Goal: Task Accomplishment & Management: Use online tool/utility

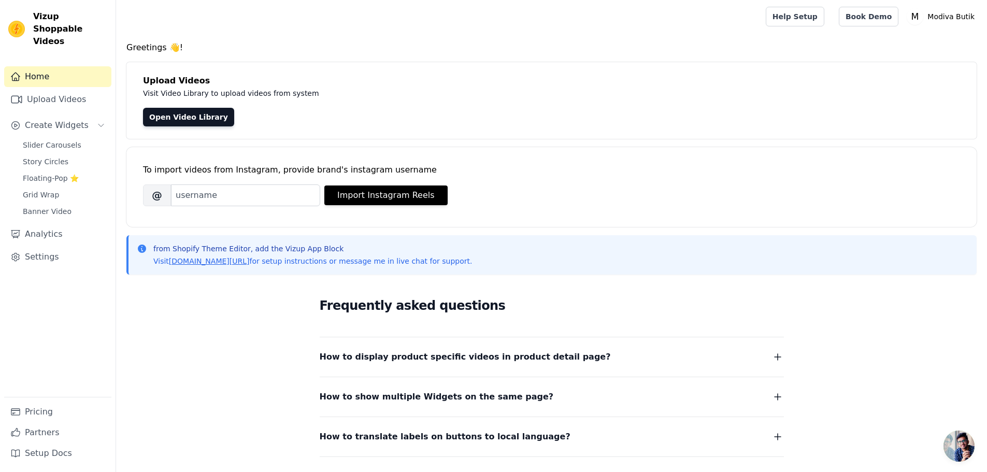
click at [657, 165] on div "To import videos from Instagram, provide brand's instagram username" at bounding box center [551, 170] width 817 height 12
click at [248, 197] on input "Brand's Instagram Username" at bounding box center [245, 195] width 149 height 22
click at [61, 89] on link "Upload Videos" at bounding box center [57, 99] width 107 height 21
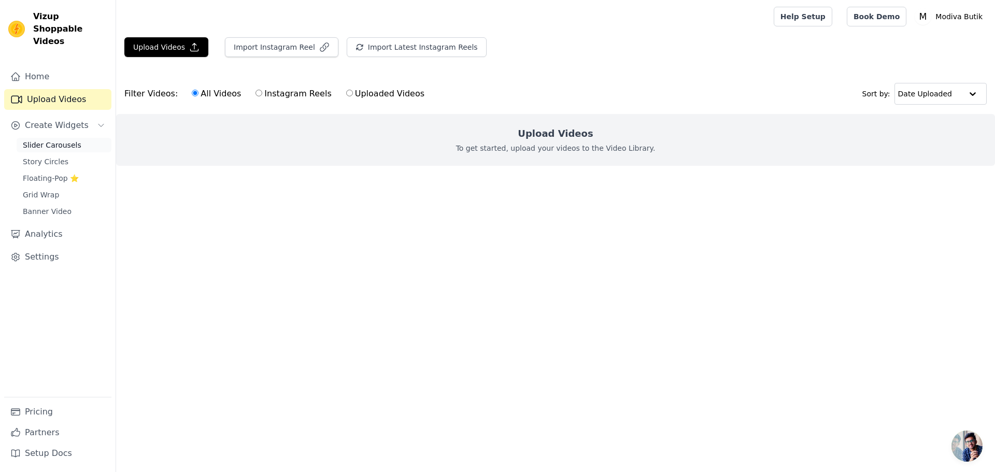
click at [72, 140] on span "Slider Carousels" at bounding box center [52, 145] width 59 height 10
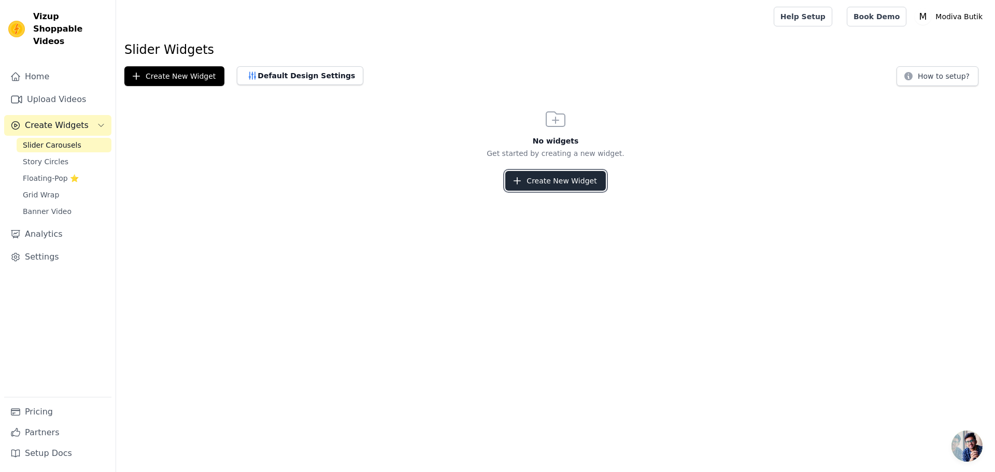
click at [536, 174] on button "Create New Widget" at bounding box center [555, 181] width 100 height 20
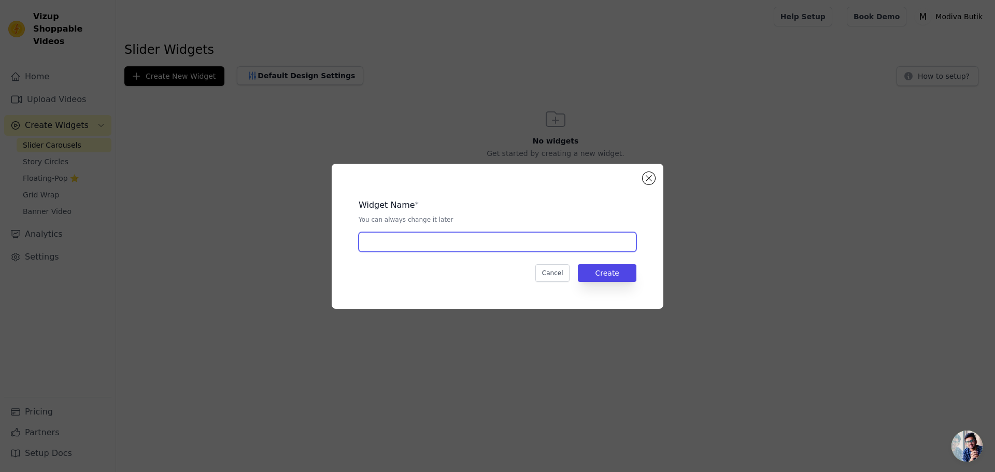
click at [436, 244] on input "text" at bounding box center [497, 242] width 278 height 20
type input "U"
type input "Ürün Detay"
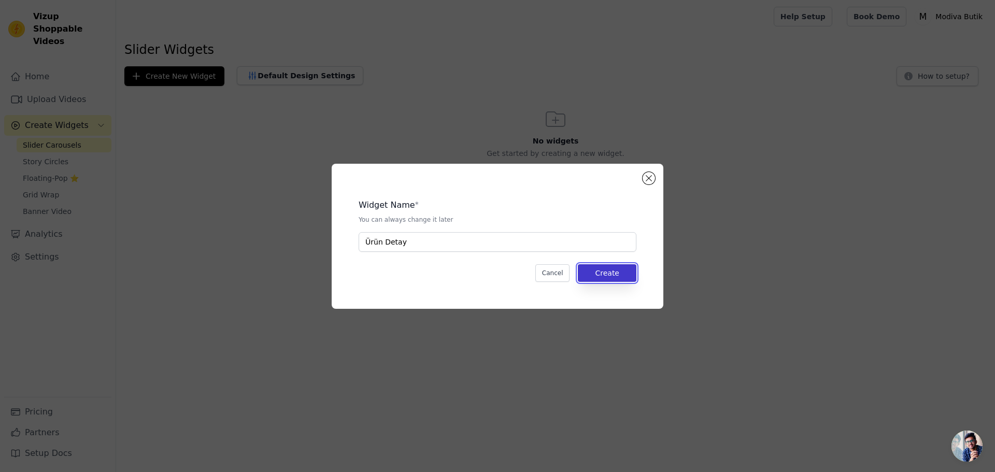
click at [593, 272] on button "Create" at bounding box center [607, 273] width 59 height 18
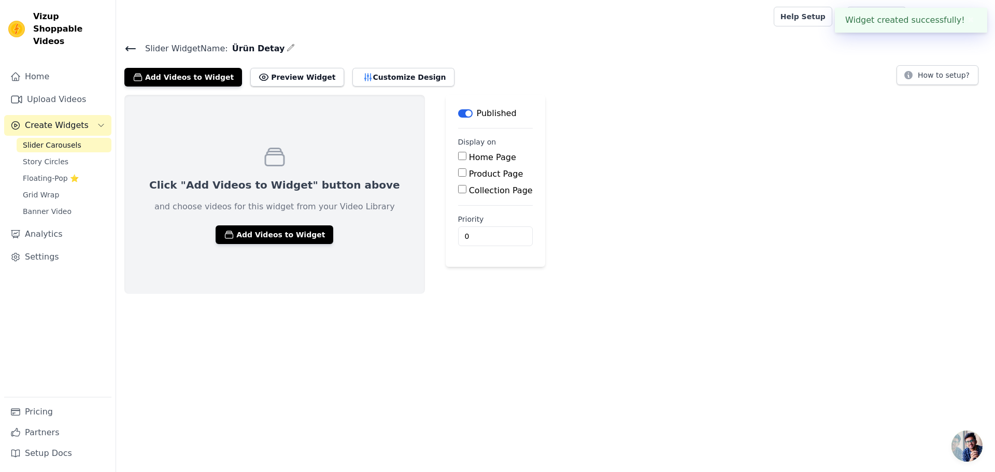
click at [469, 177] on label "Product Page" at bounding box center [496, 174] width 54 height 10
click at [458, 177] on input "Product Page" at bounding box center [462, 172] width 8 height 8
checkbox input "true"
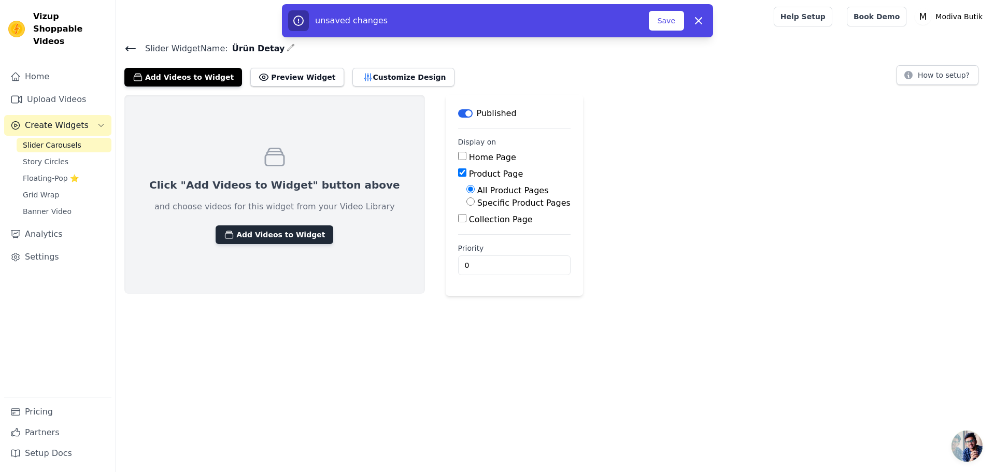
click at [290, 233] on button "Add Videos to Widget" at bounding box center [275, 234] width 118 height 19
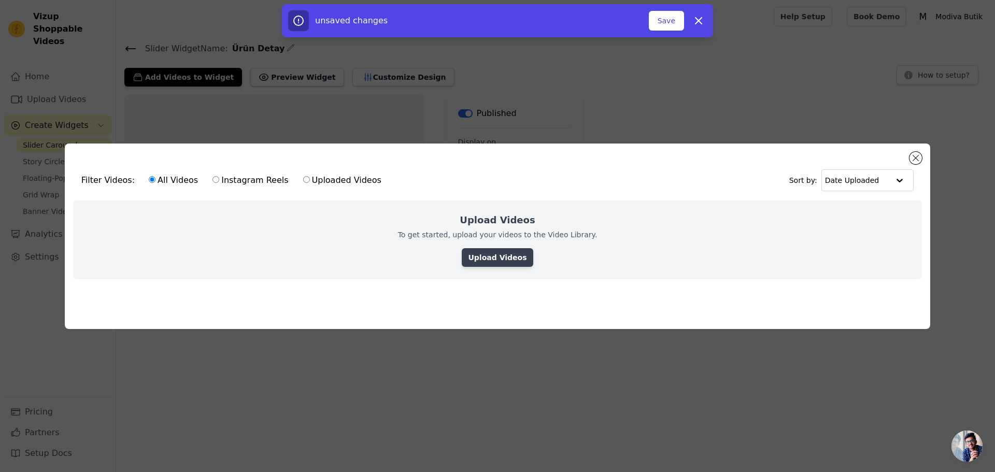
click at [484, 255] on link "Upload Videos" at bounding box center [497, 257] width 71 height 19
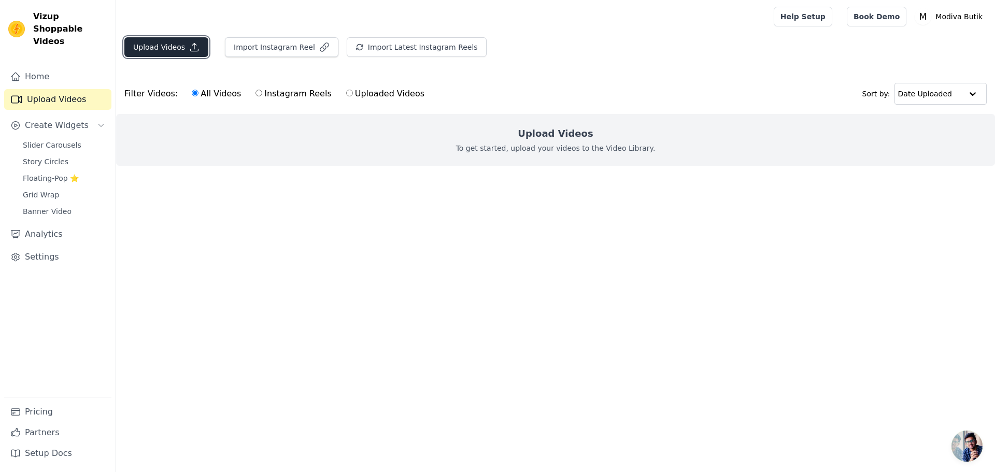
click at [178, 47] on button "Upload Videos" at bounding box center [166, 47] width 84 height 20
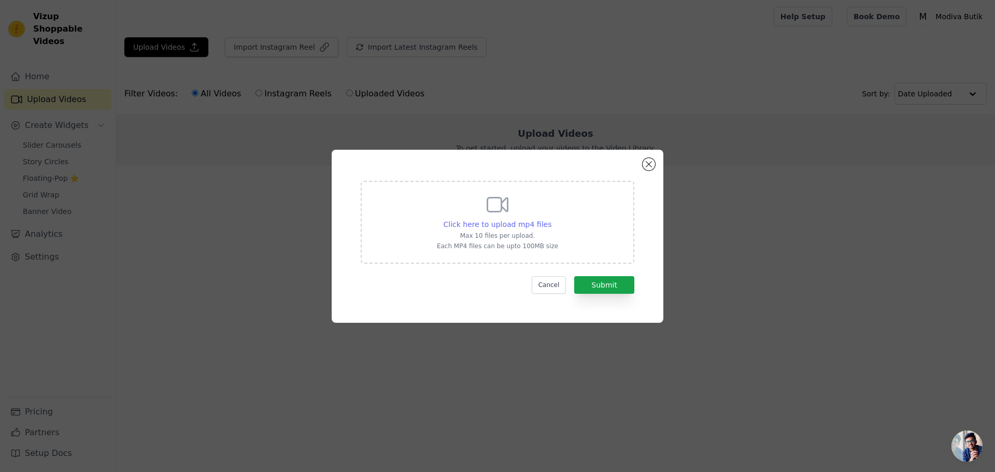
click at [499, 228] on span "Click here to upload mp4 files" at bounding box center [497, 224] width 108 height 8
click at [551, 219] on input "Click here to upload mp4 files Max 10 files per upload. Each MP4 files can be u…" at bounding box center [551, 219] width 1 height 1
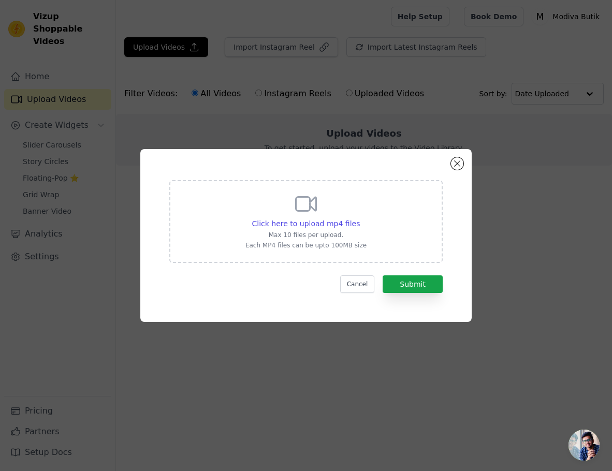
click at [284, 200] on div "Click here to upload mp4 files Max 10 files per upload. Each MP4 files can be u…" at bounding box center [306, 221] width 121 height 58
click at [360, 218] on input "Click here to upload mp4 files Max 10 files per upload. Each MP4 files can be u…" at bounding box center [360, 218] width 1 height 1
type input "C:\fakepath\video1.mp4"
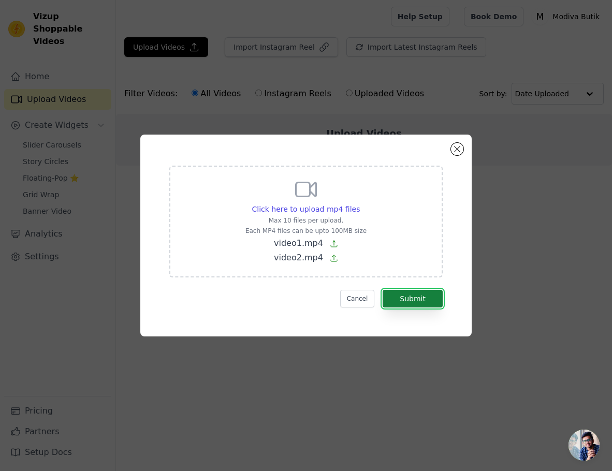
click at [424, 295] on button "Submit" at bounding box center [413, 299] width 60 height 18
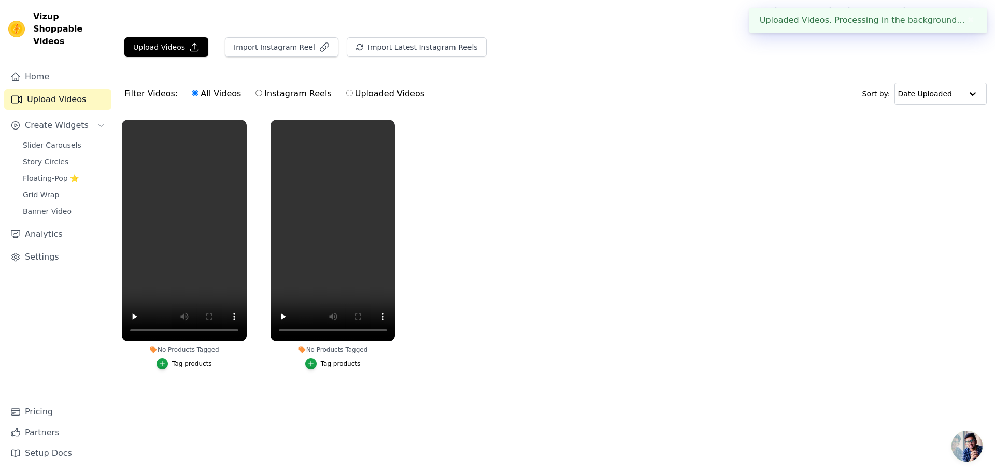
click at [534, 350] on ul "No Products Tagged Tag products No Products Tagged Tag products" at bounding box center [555, 255] width 879 height 282
click at [165, 365] on icon "button" at bounding box center [162, 363] width 7 height 7
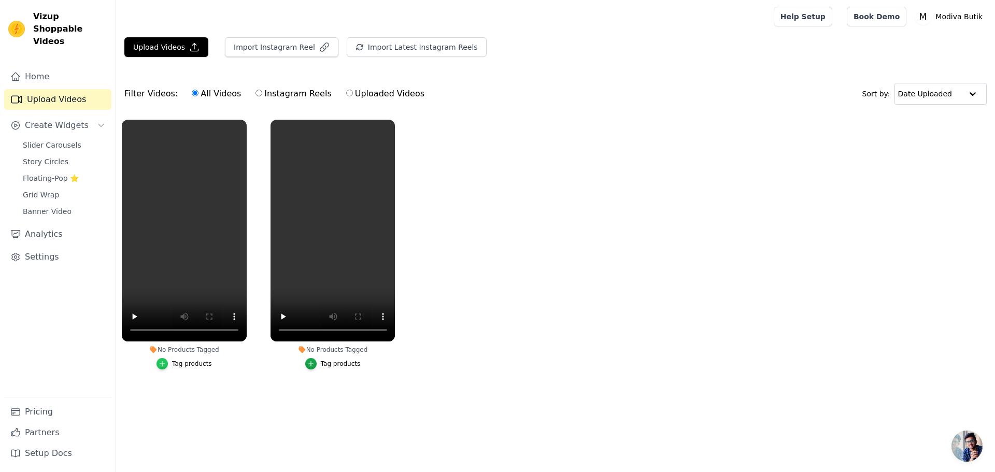
click at [165, 362] on icon "button" at bounding box center [162, 363] width 7 height 7
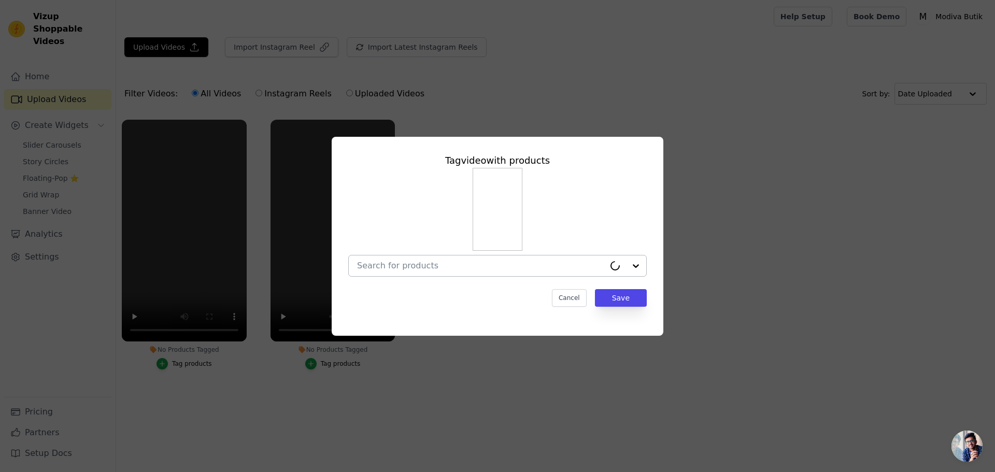
click at [442, 268] on input "No Products Tagged Tag video with products Cancel Save Tag products" at bounding box center [481, 266] width 248 height 10
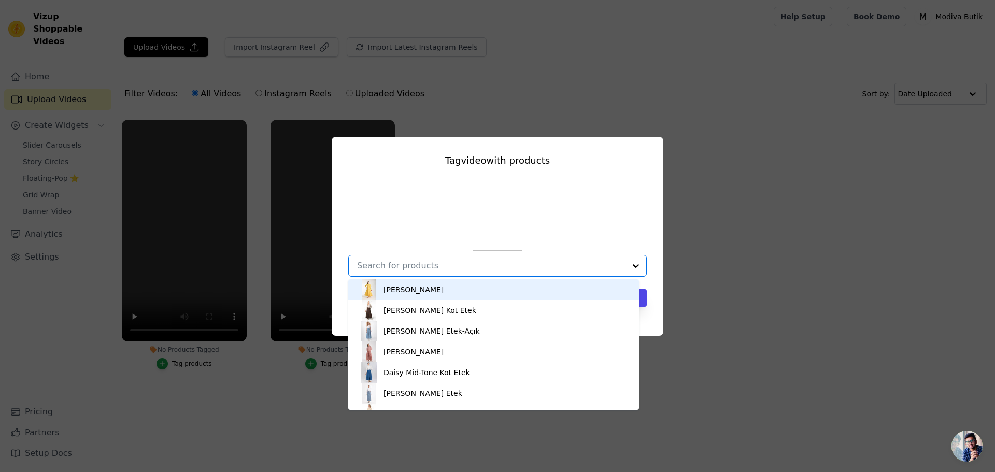
click at [443, 293] on div "Gloria Lemon Elbise" at bounding box center [413, 289] width 60 height 10
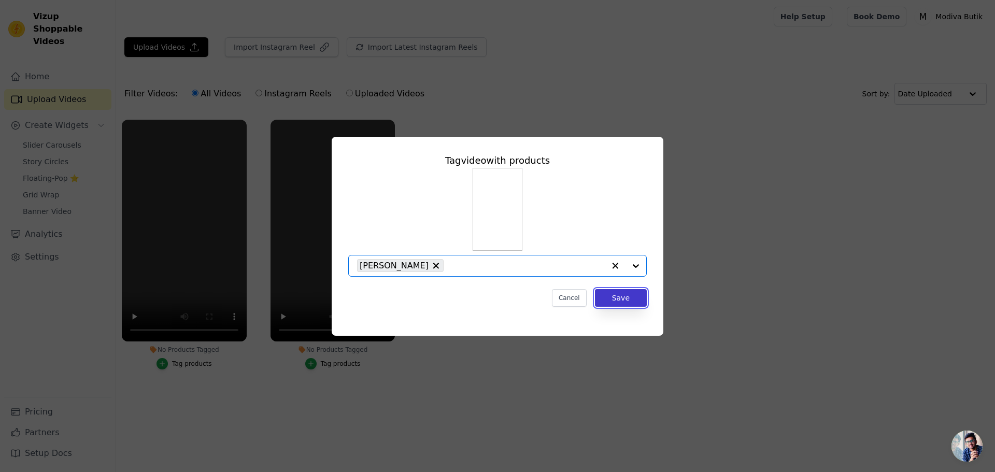
click at [611, 300] on button "Save" at bounding box center [621, 298] width 52 height 18
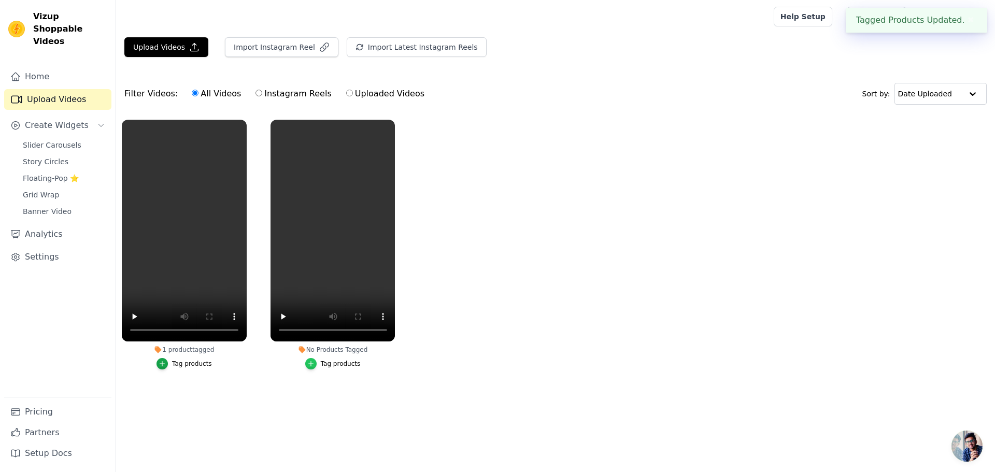
click at [314, 362] on icon "button" at bounding box center [310, 363] width 7 height 7
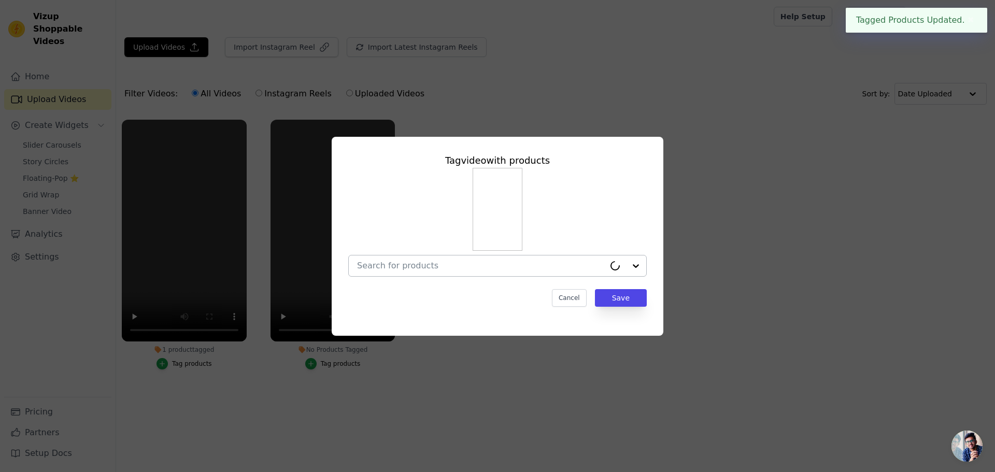
click at [493, 265] on input "No Products Tagged Tag video with products Cancel Save Tag products" at bounding box center [481, 266] width 248 height 10
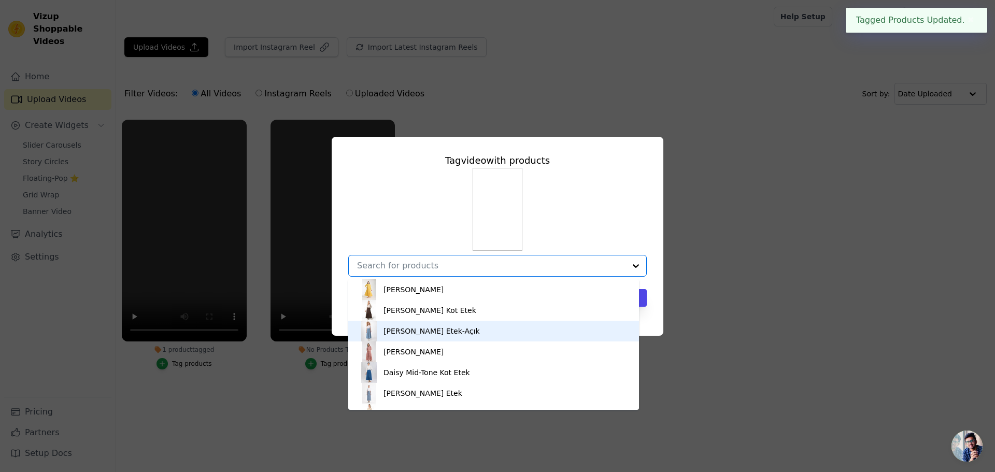
click at [467, 314] on div "Sara Kahve Kot Etek" at bounding box center [493, 310] width 270 height 21
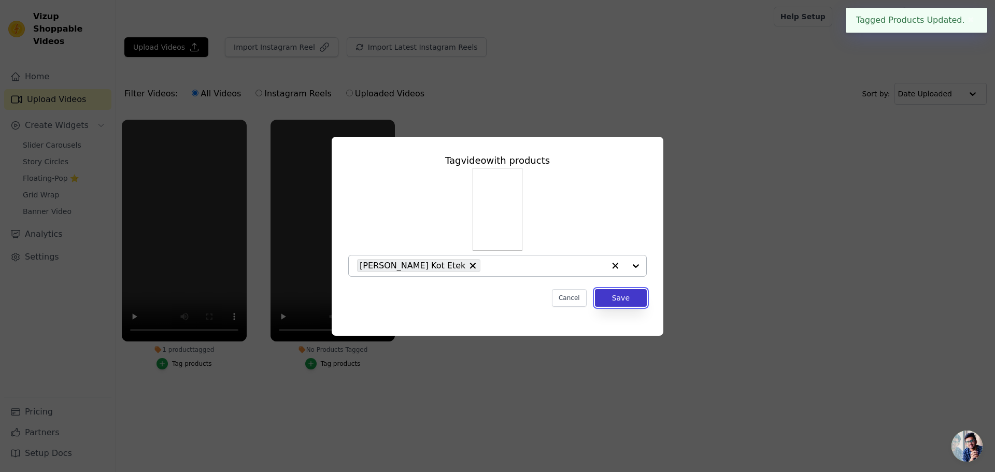
click at [622, 297] on button "Save" at bounding box center [621, 298] width 52 height 18
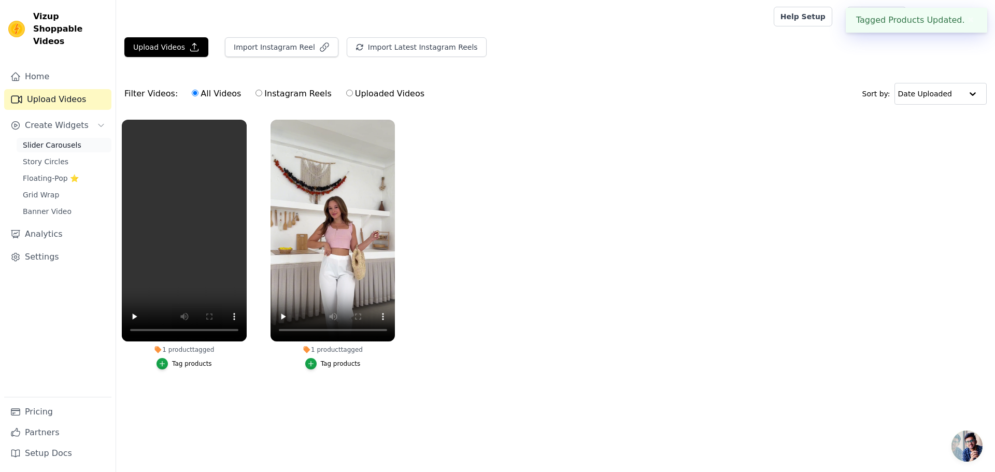
click at [63, 140] on span "Slider Carousels" at bounding box center [52, 145] width 59 height 10
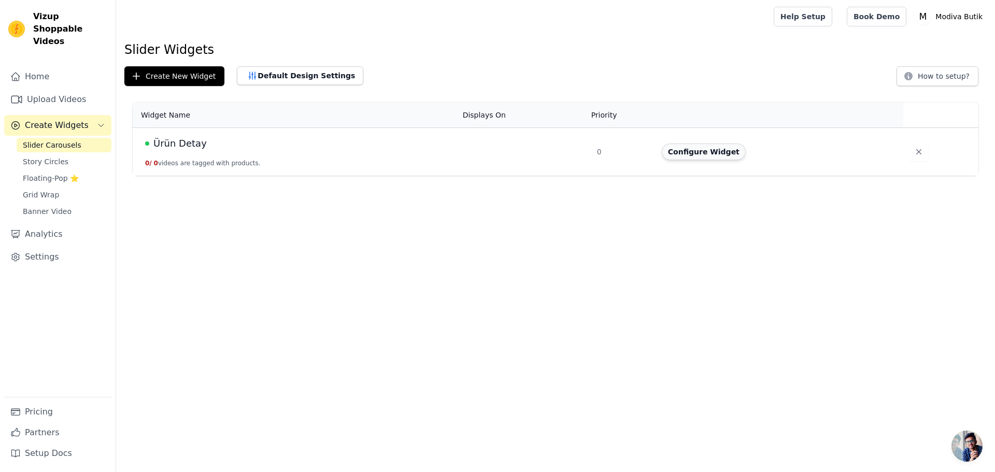
click at [694, 146] on button "Configure Widget" at bounding box center [704, 151] width 84 height 17
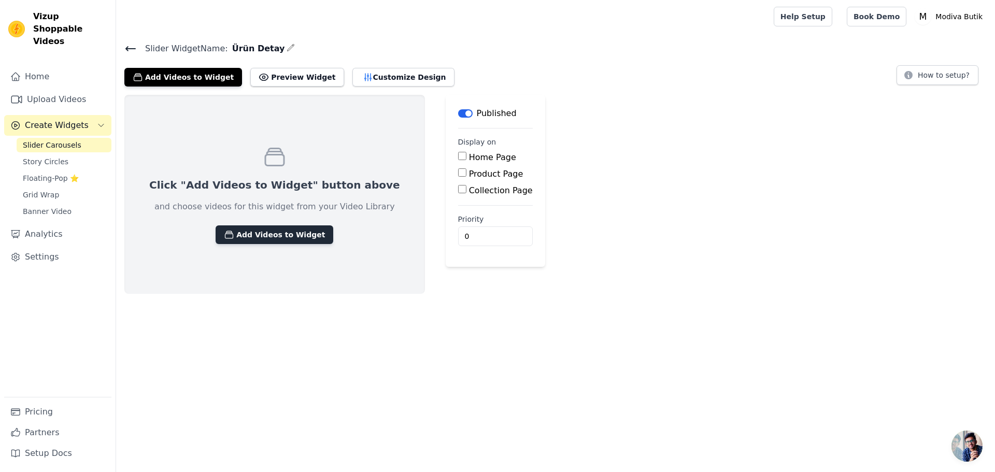
click at [271, 232] on button "Add Videos to Widget" at bounding box center [275, 234] width 118 height 19
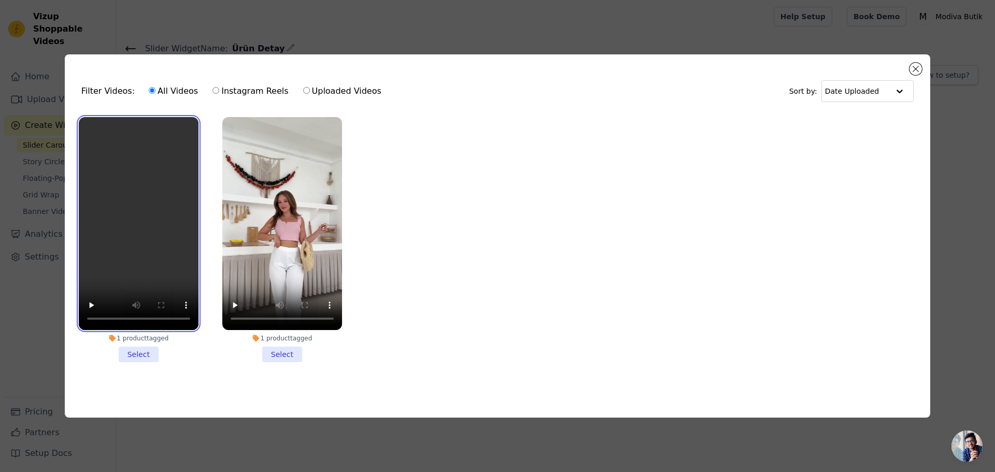
click at [128, 268] on video at bounding box center [139, 223] width 120 height 213
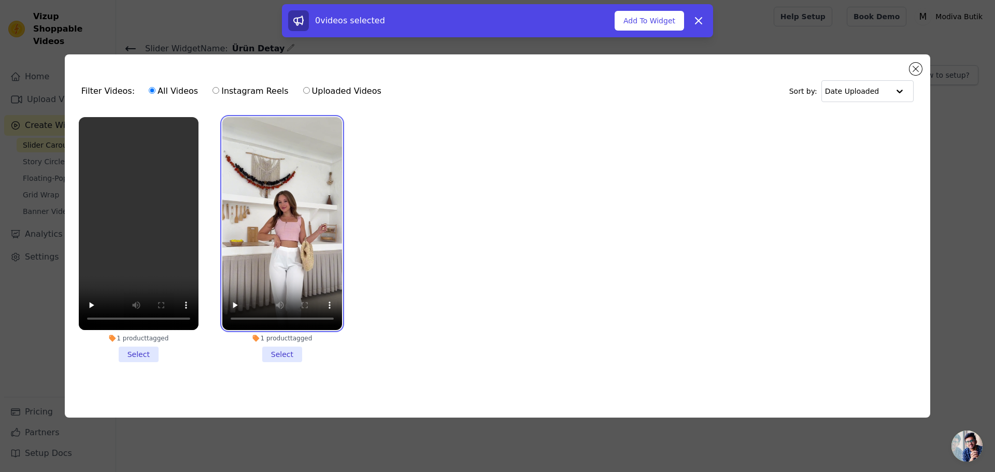
click at [281, 240] on video at bounding box center [282, 223] width 120 height 213
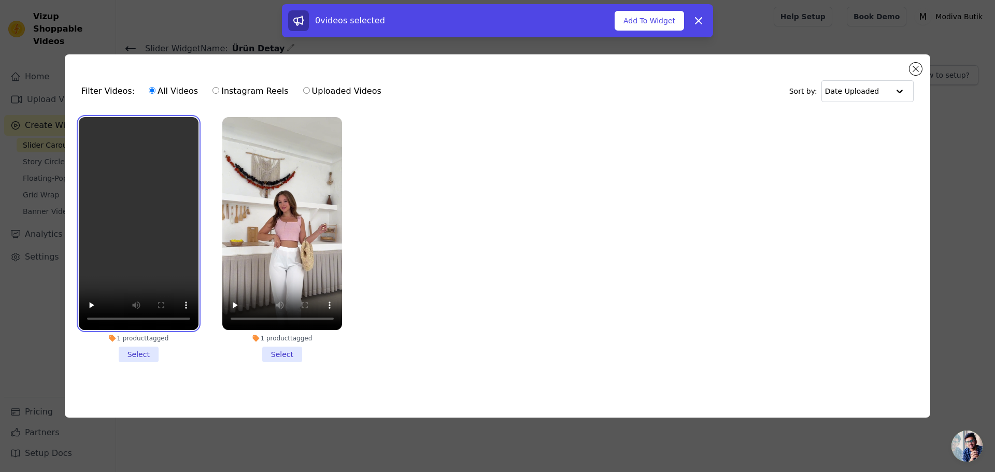
click at [155, 193] on video at bounding box center [139, 223] width 120 height 213
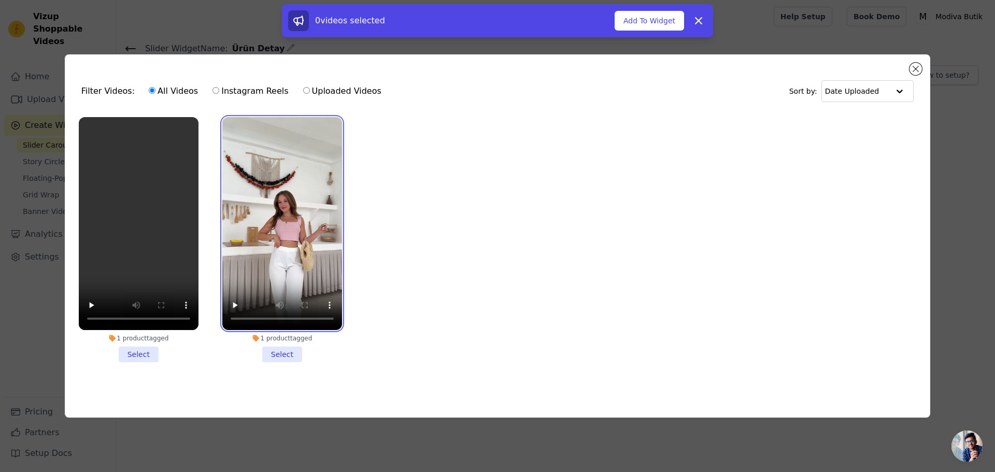
click at [270, 178] on video at bounding box center [282, 223] width 120 height 213
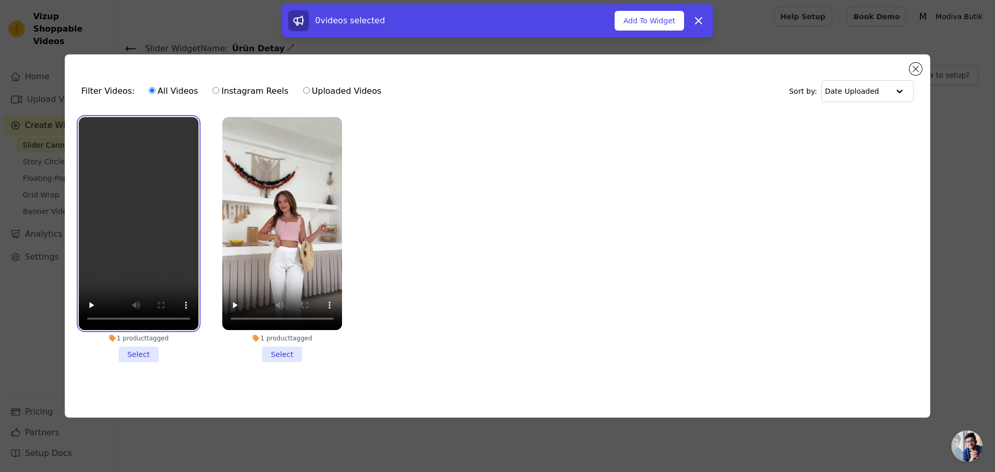
click at [151, 171] on video at bounding box center [139, 223] width 120 height 213
click at [142, 348] on li "1 product tagged Select" at bounding box center [139, 239] width 120 height 245
click at [0, 0] on input "1 product tagged Select" at bounding box center [0, 0] width 0 height 0
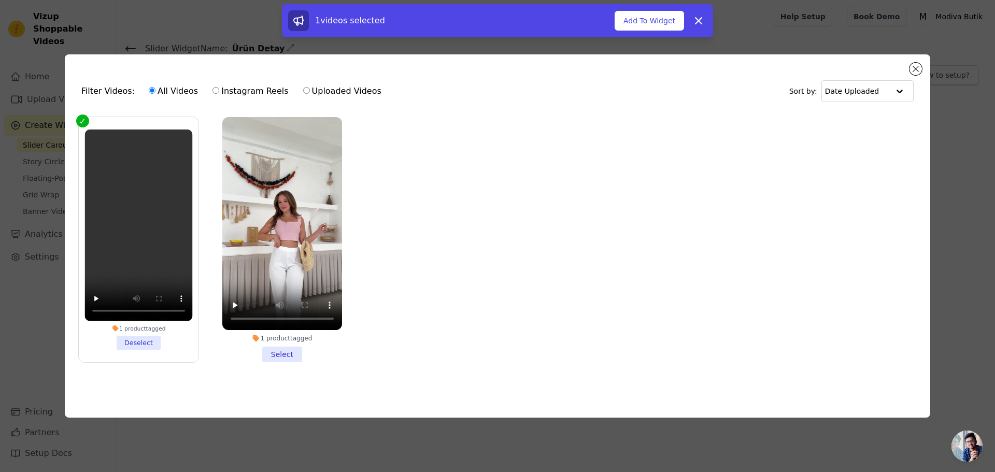
click at [286, 351] on li "1 product tagged Select" at bounding box center [282, 239] width 120 height 245
click at [0, 0] on input "1 product tagged Select" at bounding box center [0, 0] width 0 height 0
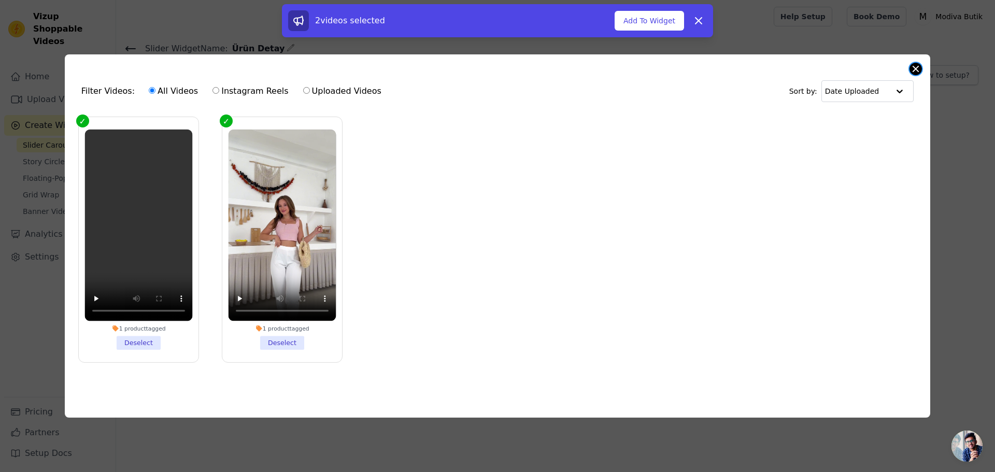
click at [911, 64] on button "Close modal" at bounding box center [915, 69] width 12 height 12
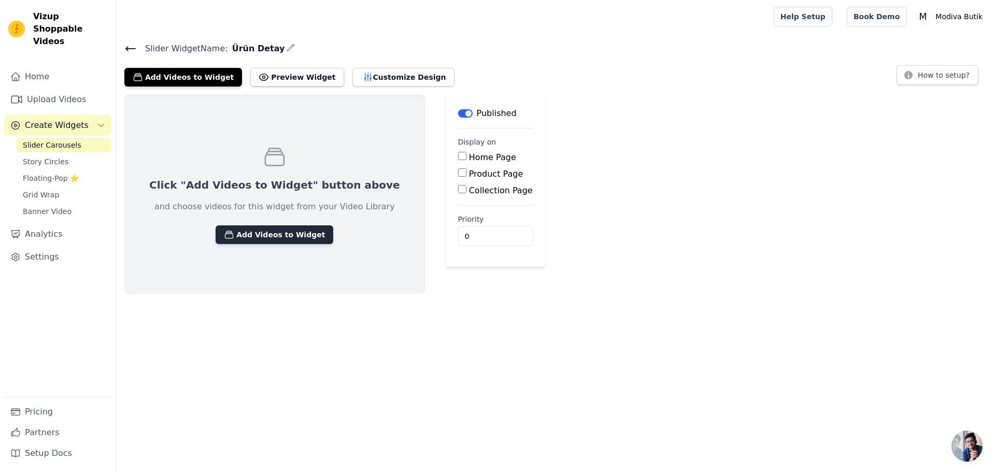
click at [264, 231] on button "Add Videos to Widget" at bounding box center [275, 234] width 118 height 19
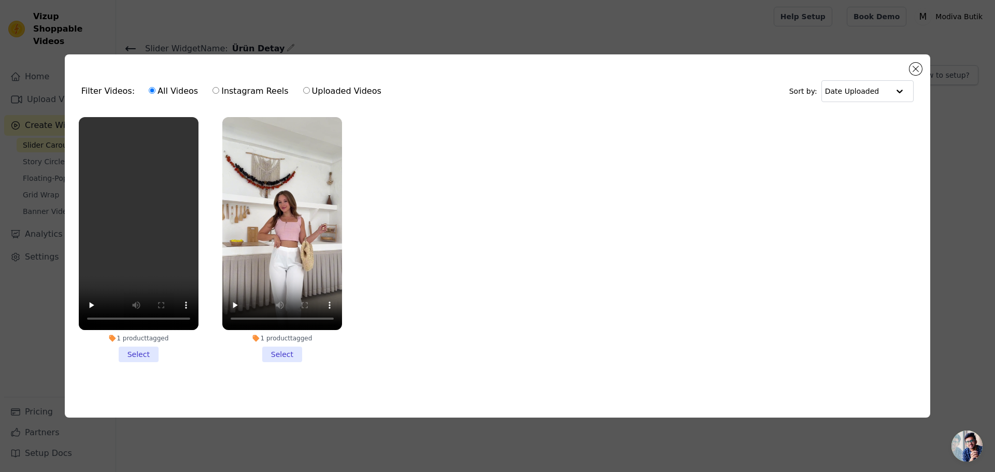
drag, startPoint x: 138, startPoint y: 352, endPoint x: 219, endPoint y: 350, distance: 81.4
click at [138, 352] on li "1 product tagged Select" at bounding box center [139, 239] width 120 height 245
click at [0, 0] on input "1 product tagged Select" at bounding box center [0, 0] width 0 height 0
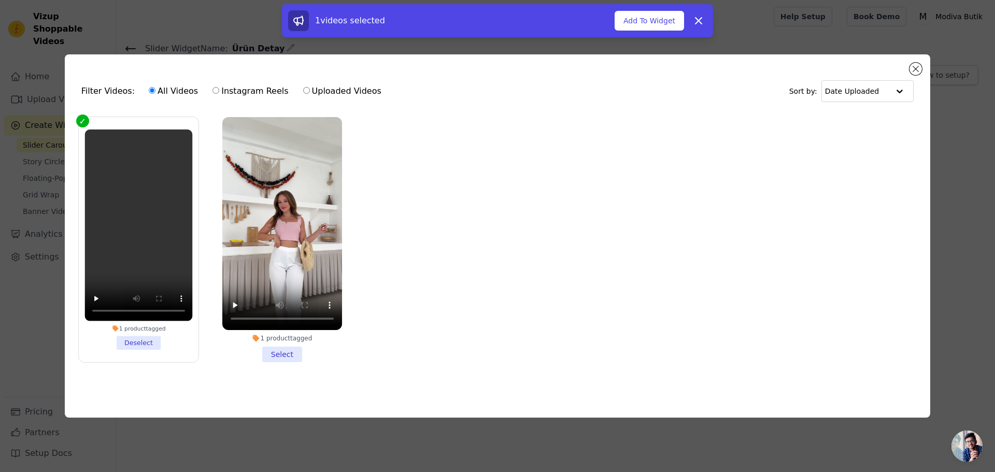
click at [281, 350] on li "1 product tagged Select" at bounding box center [282, 239] width 120 height 245
click at [0, 0] on input "1 product tagged Select" at bounding box center [0, 0] width 0 height 0
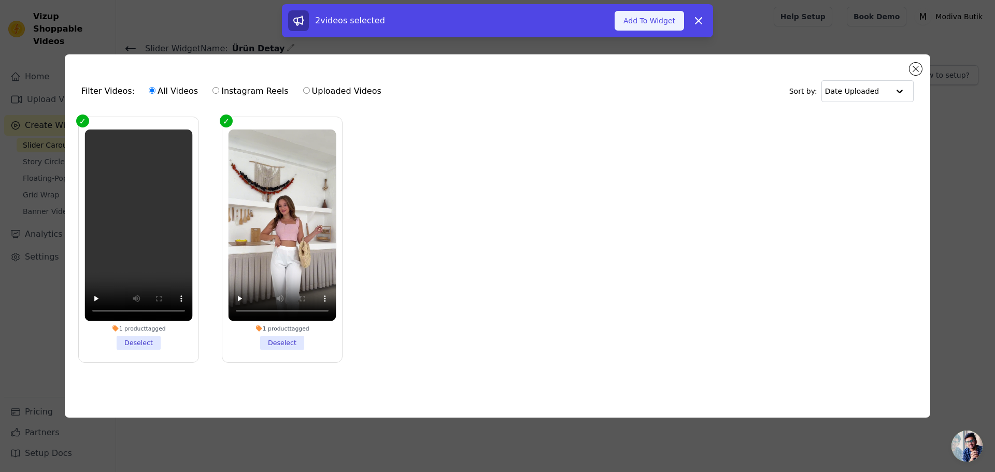
click at [655, 25] on button "Add To Widget" at bounding box center [648, 21] width 69 height 20
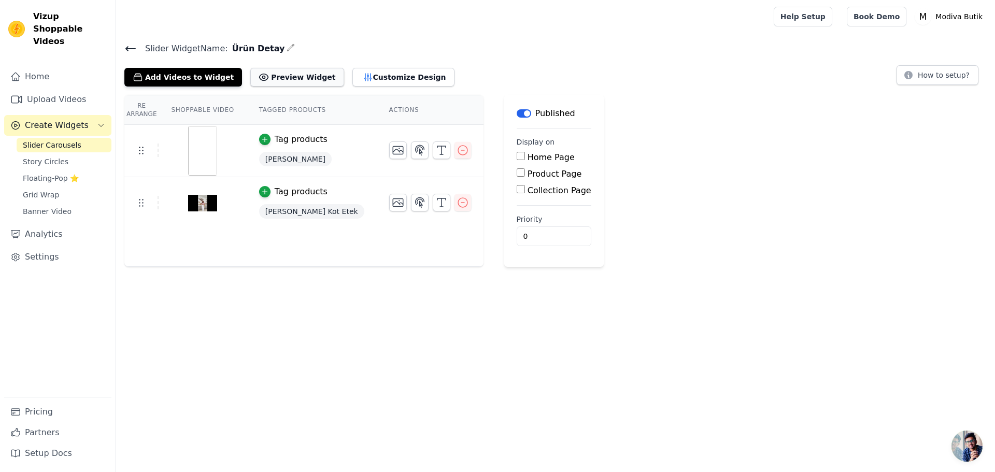
click at [262, 77] on button "Preview Widget" at bounding box center [296, 77] width 93 height 19
click at [352, 75] on button "Customize Design" at bounding box center [403, 77] width 102 height 19
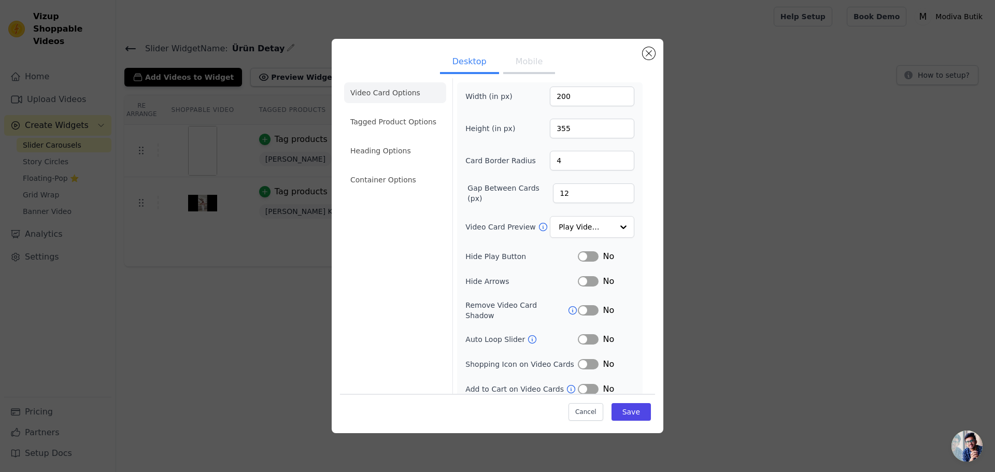
scroll to position [7, 0]
click at [392, 174] on li "Container Options" at bounding box center [395, 179] width 102 height 21
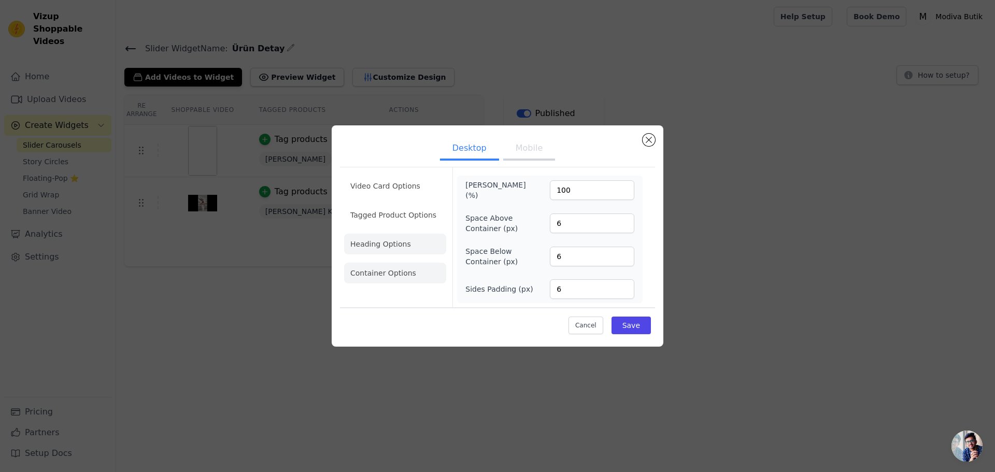
click at [400, 246] on li "Heading Options" at bounding box center [395, 244] width 102 height 21
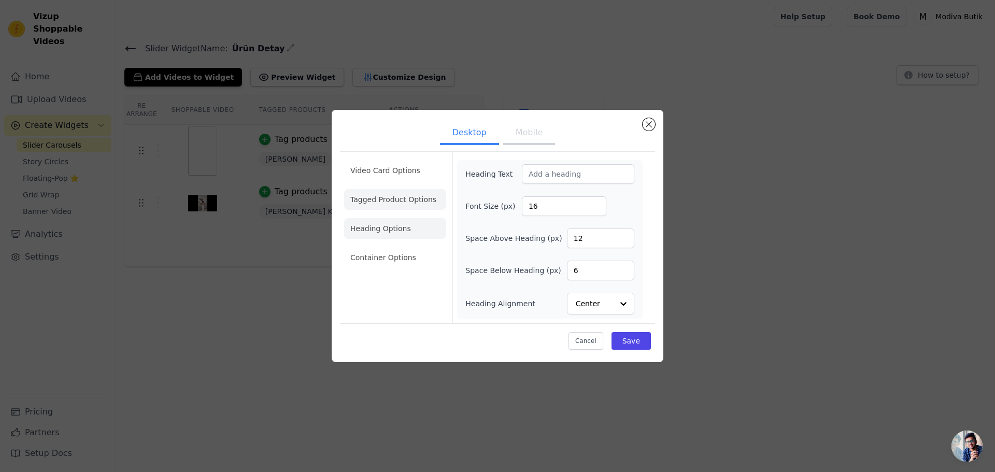
click at [396, 247] on li "Tagged Product Options" at bounding box center [395, 257] width 102 height 21
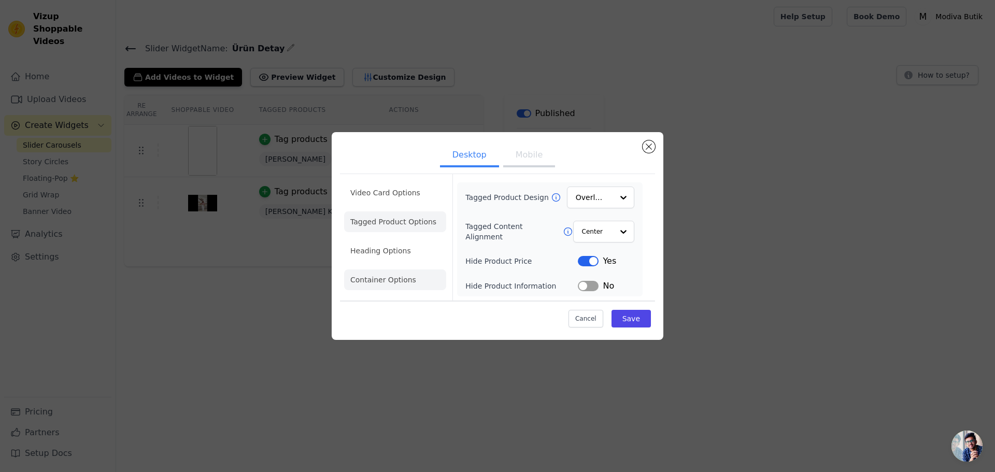
click at [400, 211] on li "Video Card Options" at bounding box center [395, 221] width 102 height 21
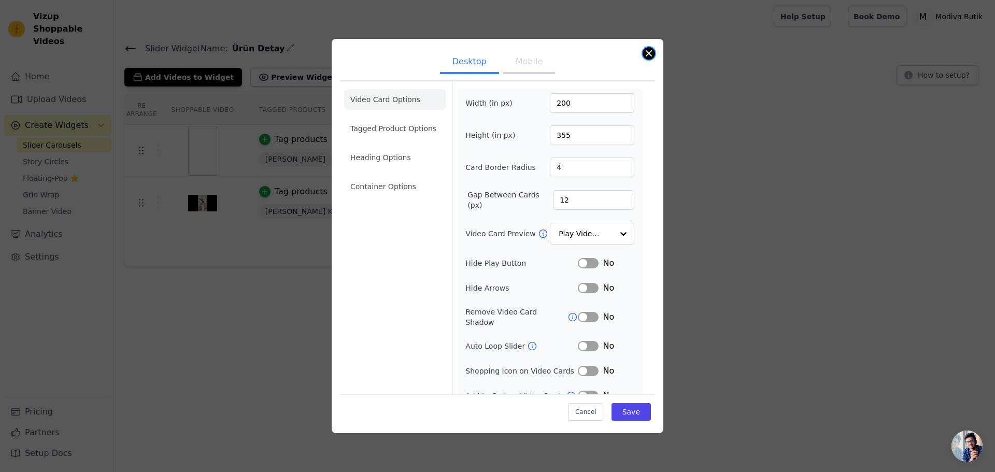
click at [652, 54] on button "Close modal" at bounding box center [648, 53] width 12 height 12
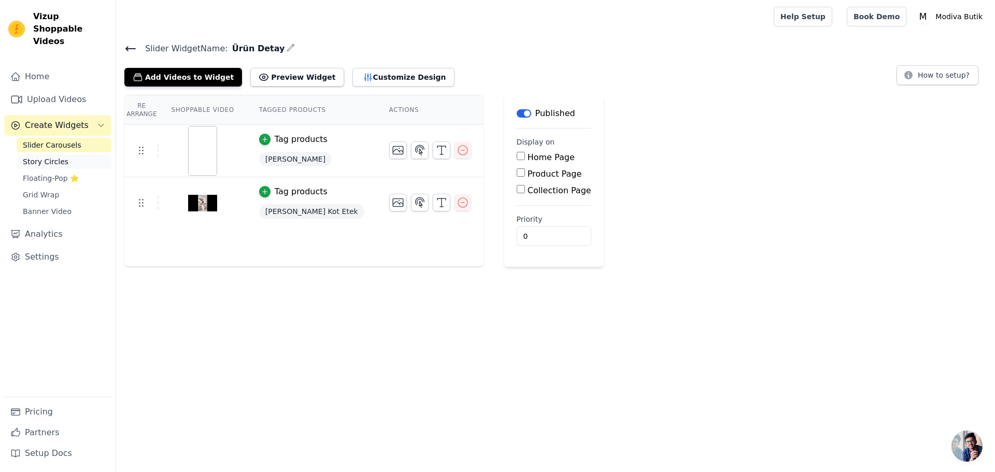
click at [58, 156] on span "Story Circles" at bounding box center [46, 161] width 46 height 10
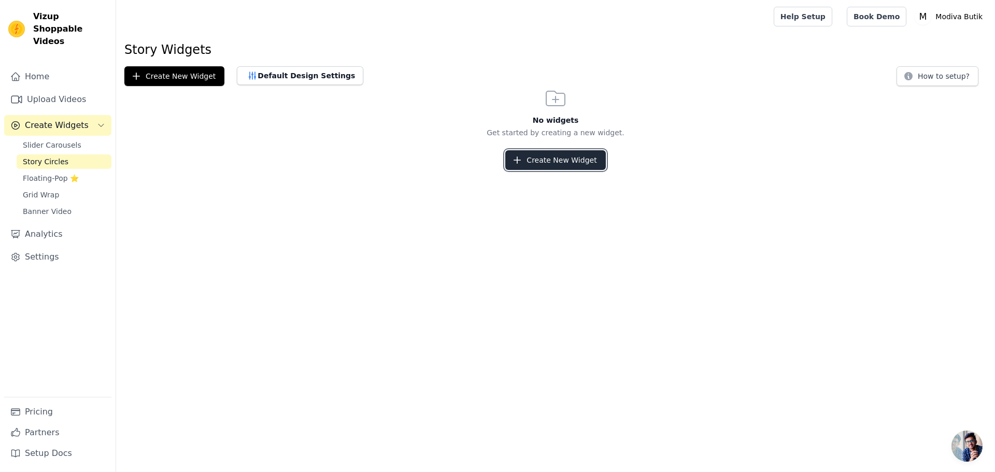
click at [555, 154] on button "Create New Widget" at bounding box center [555, 160] width 100 height 20
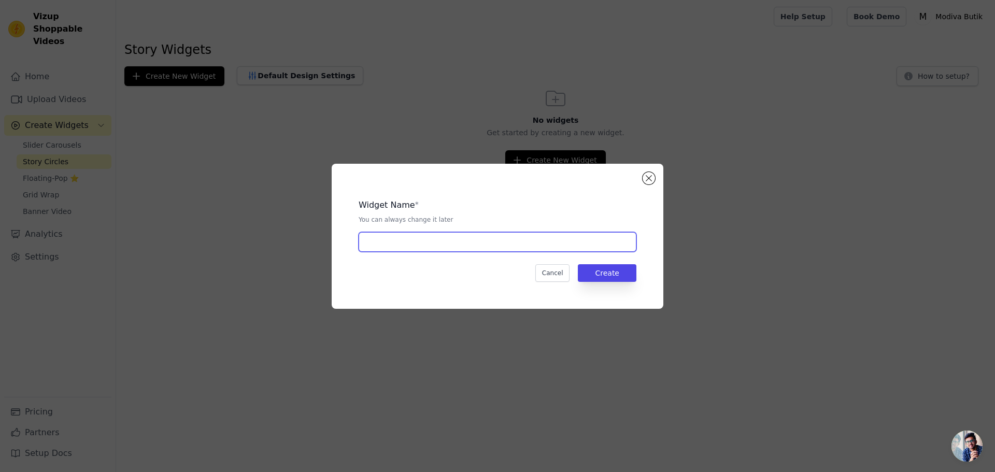
click at [419, 245] on input "text" at bounding box center [497, 242] width 278 height 20
click at [642, 174] on div "Widget Name * You can always change it later Cancel Create" at bounding box center [498, 236] width 332 height 145
drag, startPoint x: 61, startPoint y: 169, endPoint x: 525, endPoint y: 184, distance: 464.4
click at [62, 169] on div "Widget Name * You can always change it later Cancel Create" at bounding box center [497, 236] width 961 height 178
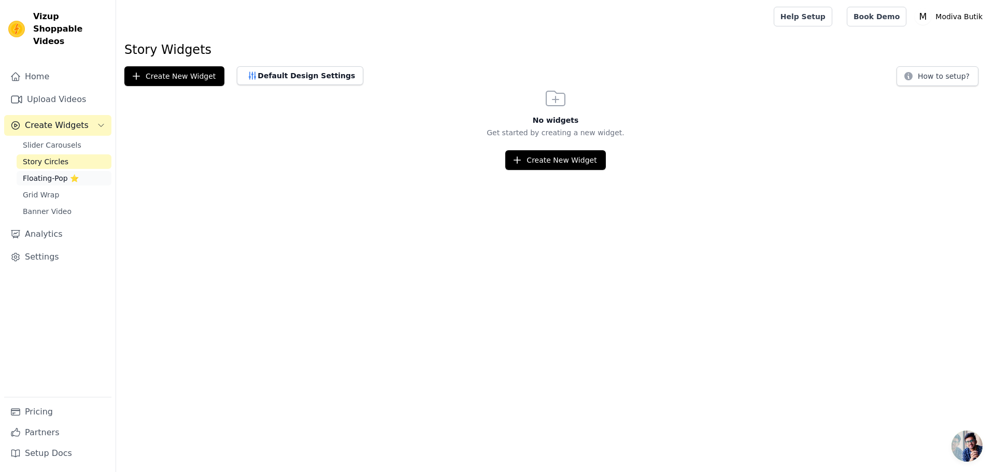
click at [40, 173] on span "Floating-Pop ⭐" at bounding box center [51, 178] width 56 height 10
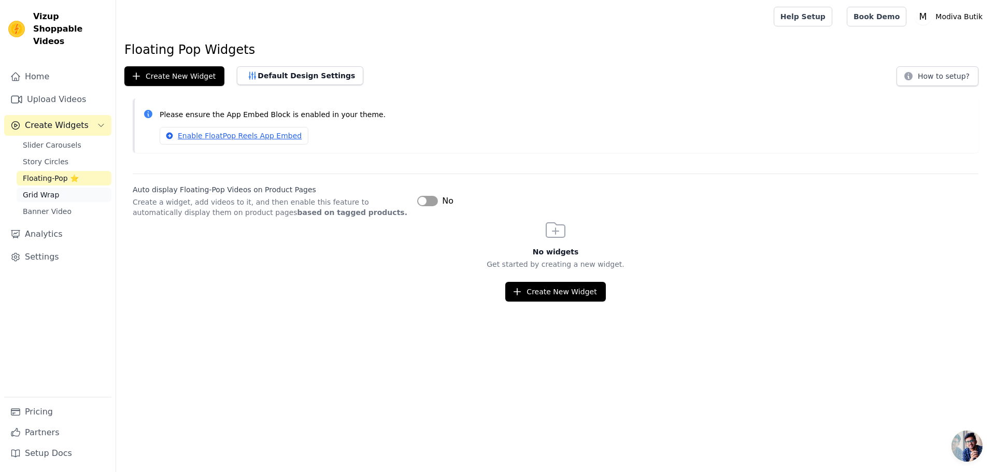
click at [68, 188] on link "Grid Wrap" at bounding box center [64, 195] width 95 height 15
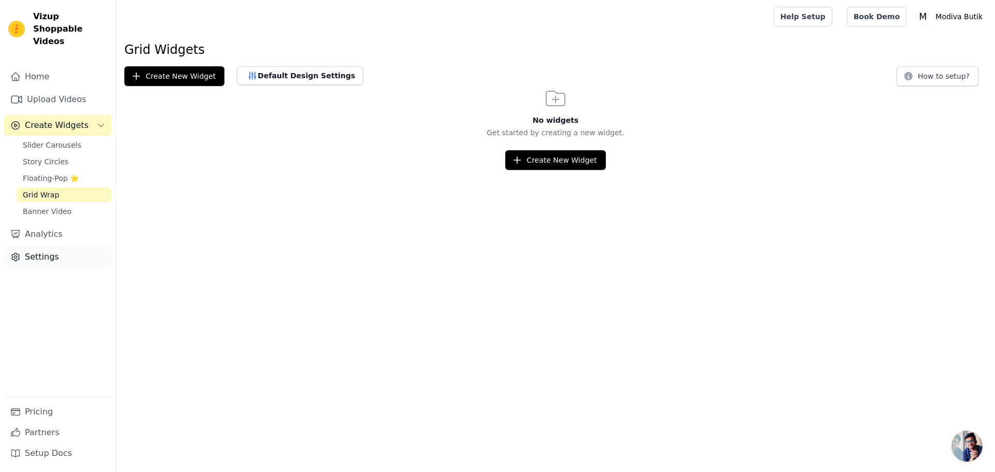
click at [42, 249] on link "Settings" at bounding box center [57, 257] width 107 height 21
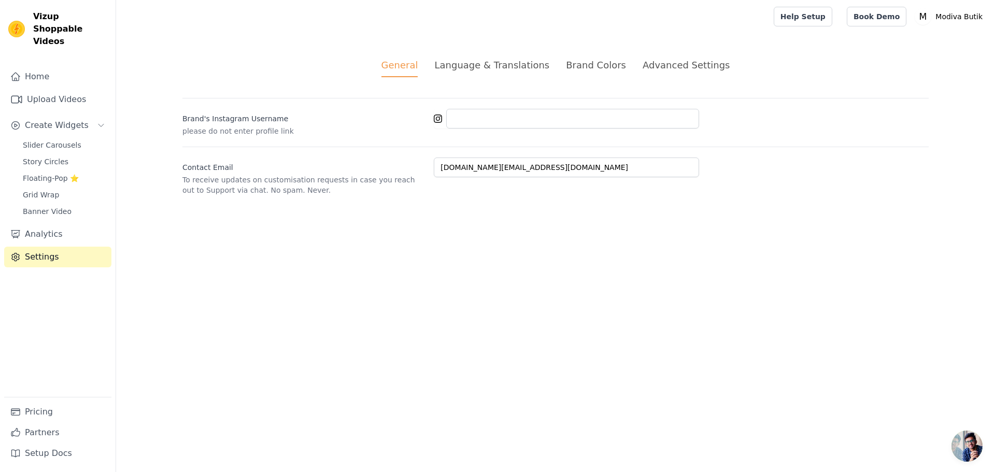
click at [487, 69] on div "Language & Translations" at bounding box center [491, 65] width 115 height 14
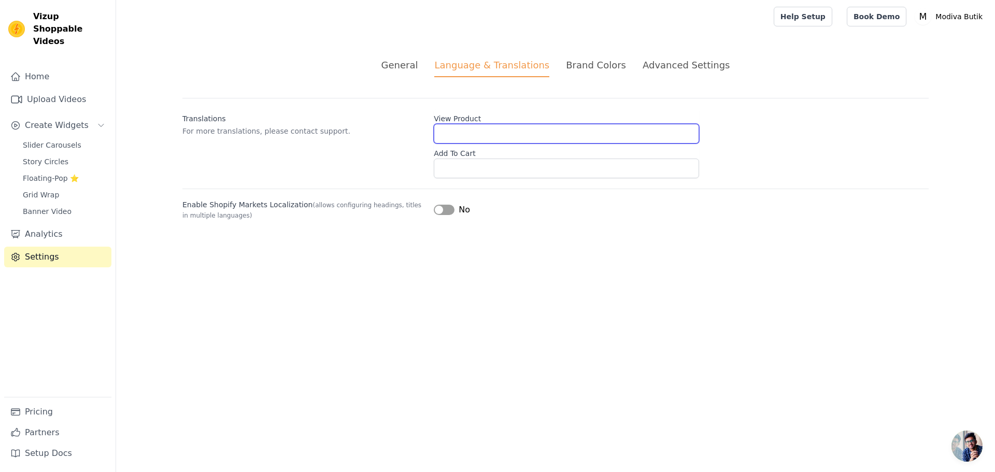
click at [473, 131] on input "View Product" at bounding box center [566, 134] width 265 height 20
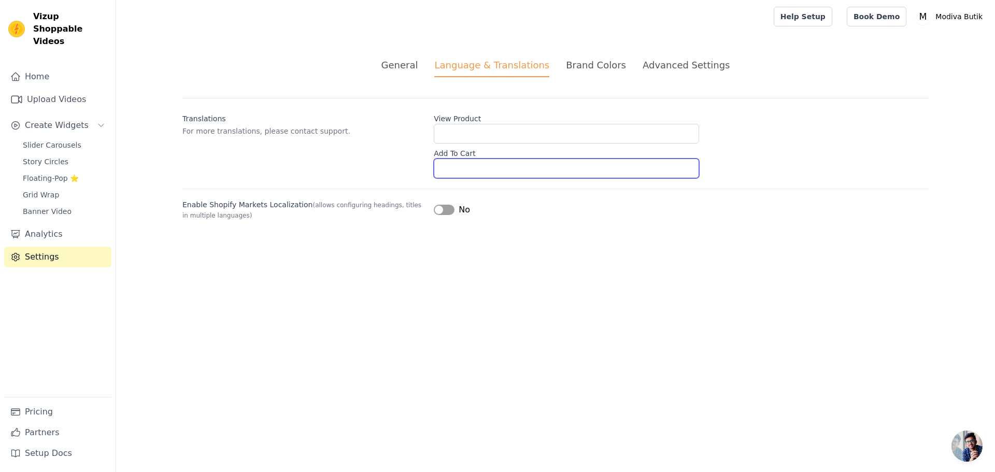
click at [460, 160] on input "Add To Cart" at bounding box center [566, 169] width 265 height 20
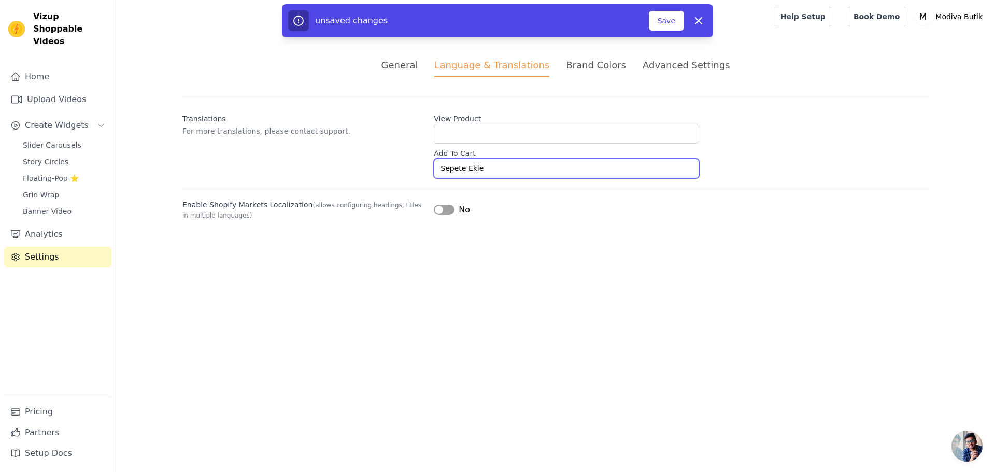
type input "Sepete Ekle"
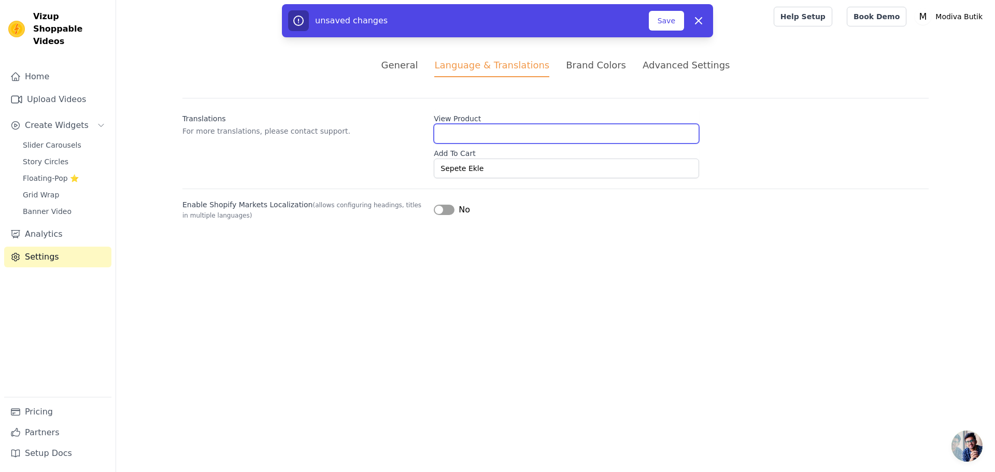
click at [483, 129] on input "View Product" at bounding box center [566, 134] width 265 height 20
type input "Ürünü Gör"
click at [662, 19] on button "Save" at bounding box center [666, 21] width 35 height 20
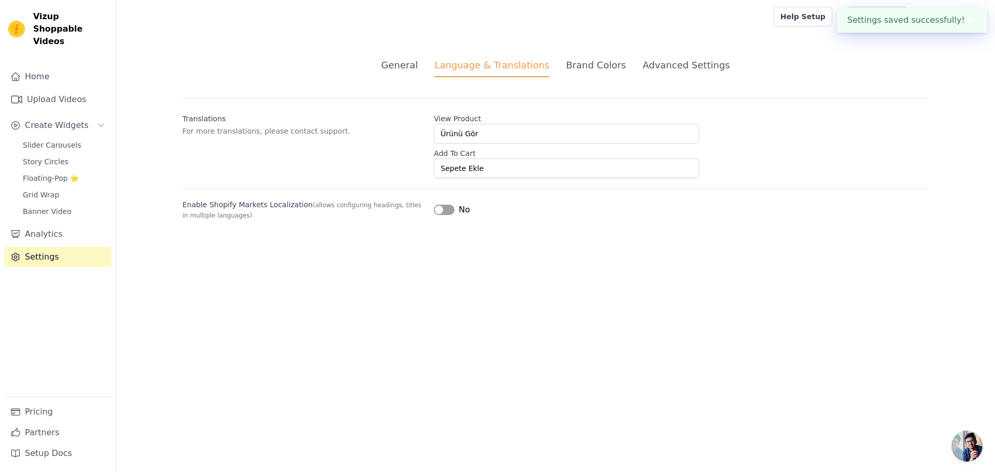
click at [671, 66] on div "Advanced Settings" at bounding box center [685, 65] width 87 height 14
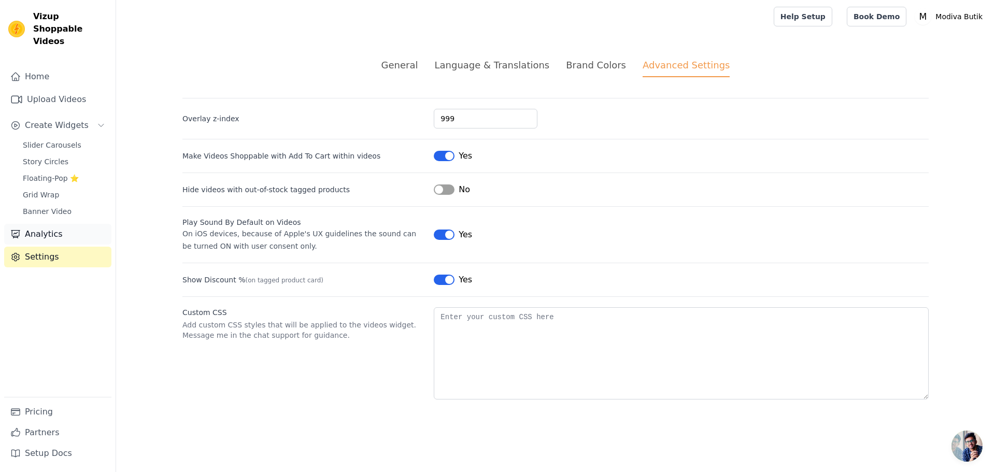
click at [38, 226] on link "Analytics" at bounding box center [57, 234] width 107 height 21
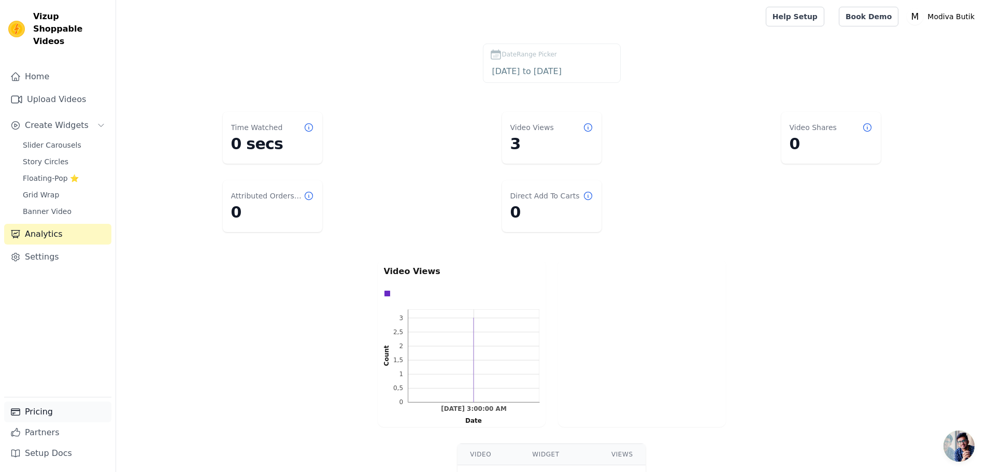
click at [70, 408] on link "Pricing" at bounding box center [57, 411] width 107 height 21
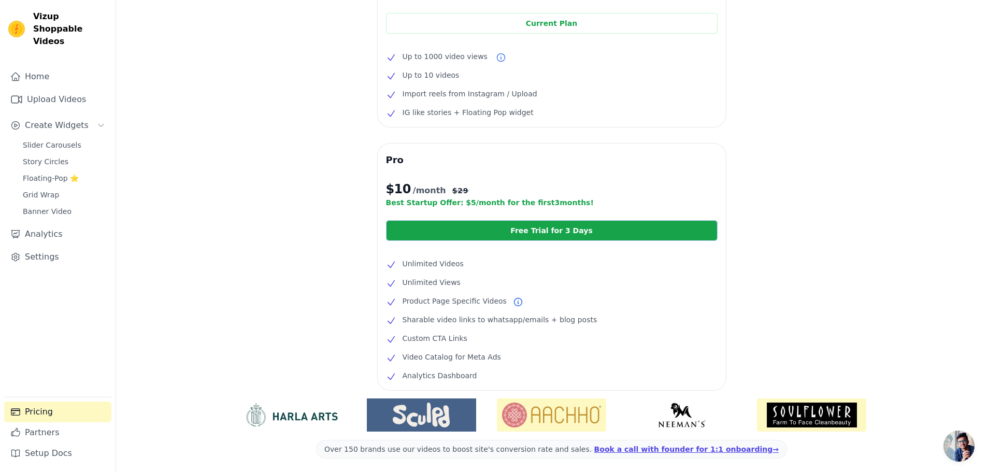
scroll to position [97, 0]
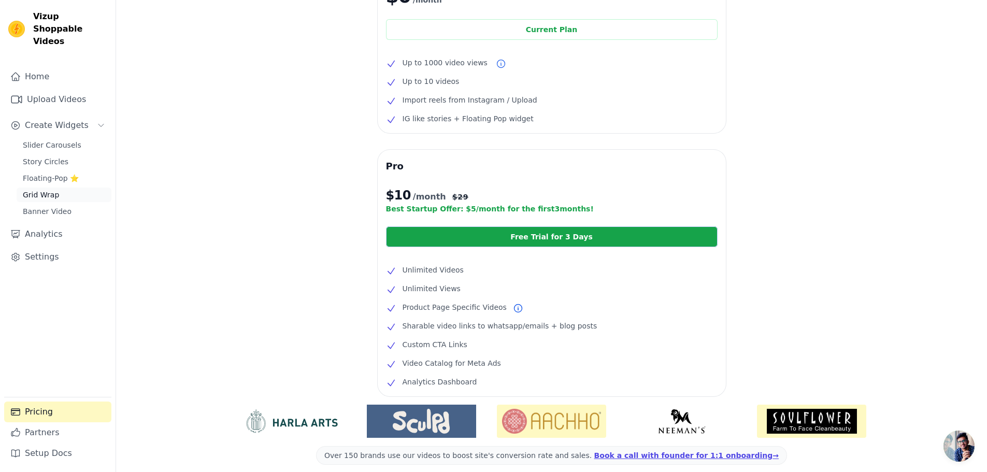
click at [60, 188] on link "Grid Wrap" at bounding box center [64, 195] width 95 height 15
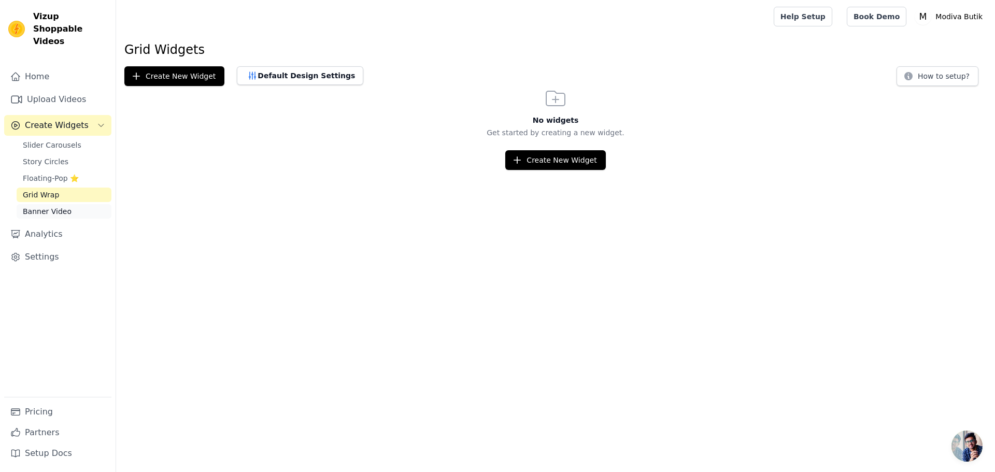
click at [65, 206] on span "Banner Video" at bounding box center [47, 211] width 49 height 10
click at [72, 140] on span "Slider Carousels" at bounding box center [52, 145] width 59 height 10
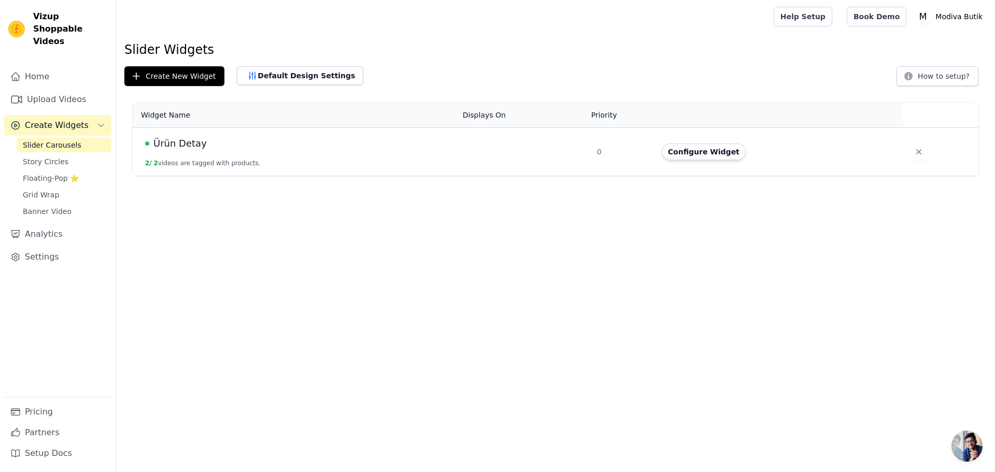
click at [470, 138] on td at bounding box center [523, 152] width 134 height 48
click at [710, 155] on button "Configure Widget" at bounding box center [704, 151] width 84 height 17
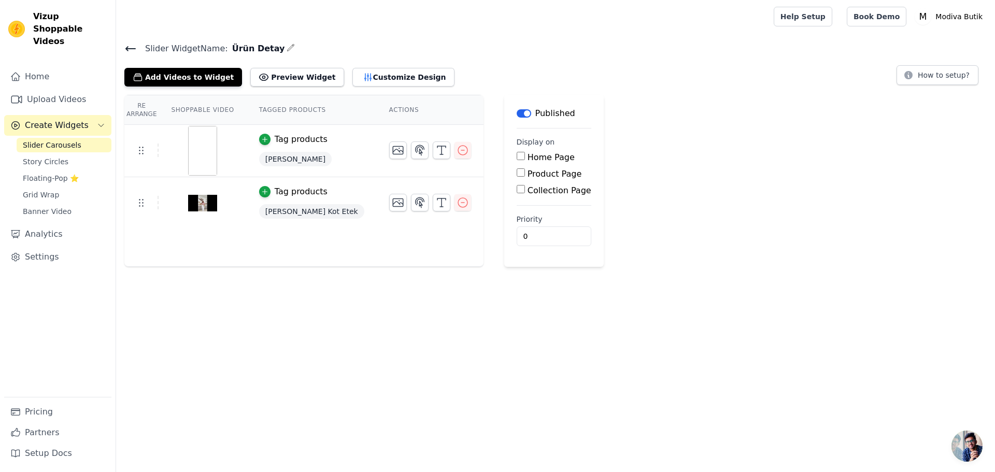
click at [527, 171] on label "Product Page" at bounding box center [554, 174] width 54 height 10
click at [516, 171] on input "Product Page" at bounding box center [520, 172] width 8 height 8
checkbox input "true"
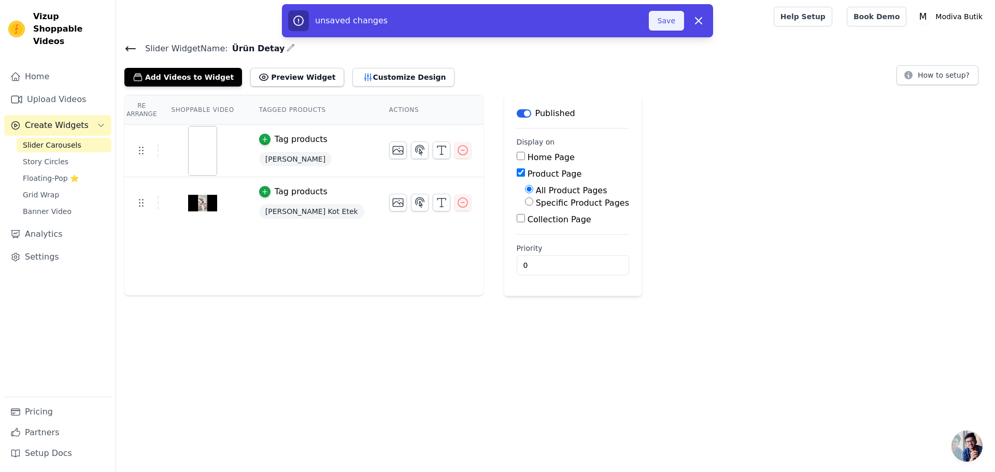
click at [667, 26] on button "Save" at bounding box center [666, 21] width 35 height 20
click at [657, 26] on button "Save" at bounding box center [666, 21] width 35 height 20
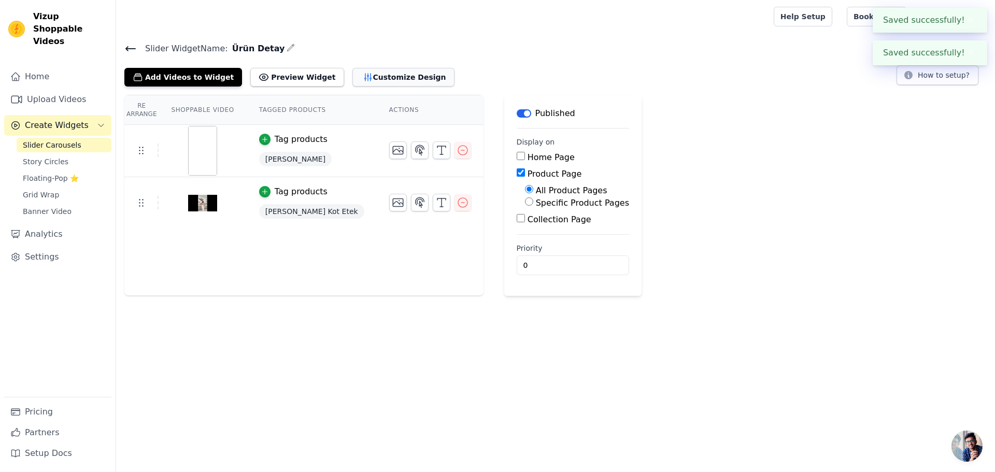
click at [357, 81] on button "Customize Design" at bounding box center [403, 77] width 102 height 19
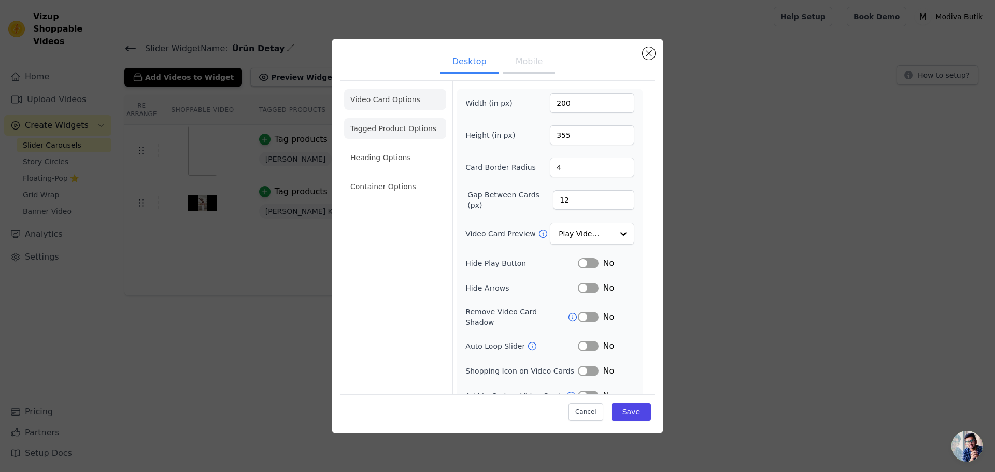
click at [394, 176] on li "Tagged Product Options" at bounding box center [395, 186] width 102 height 21
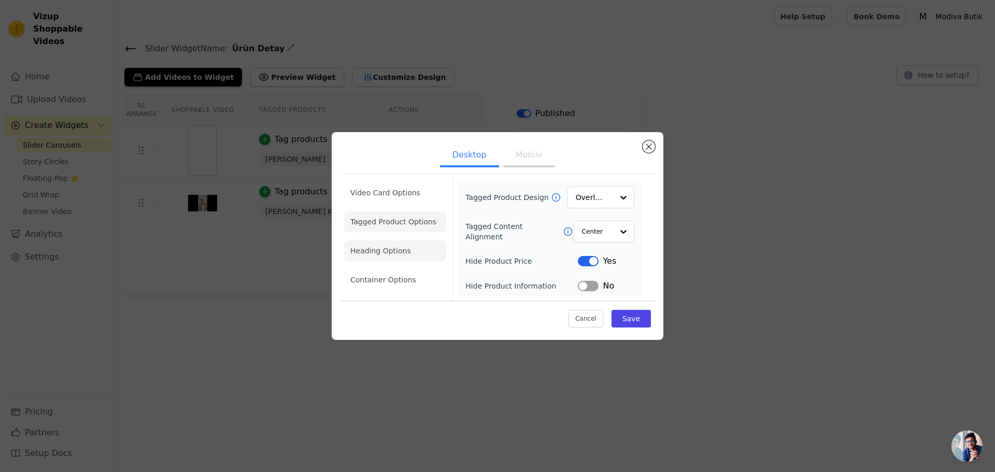
click at [396, 253] on li "Heading Options" at bounding box center [395, 250] width 102 height 21
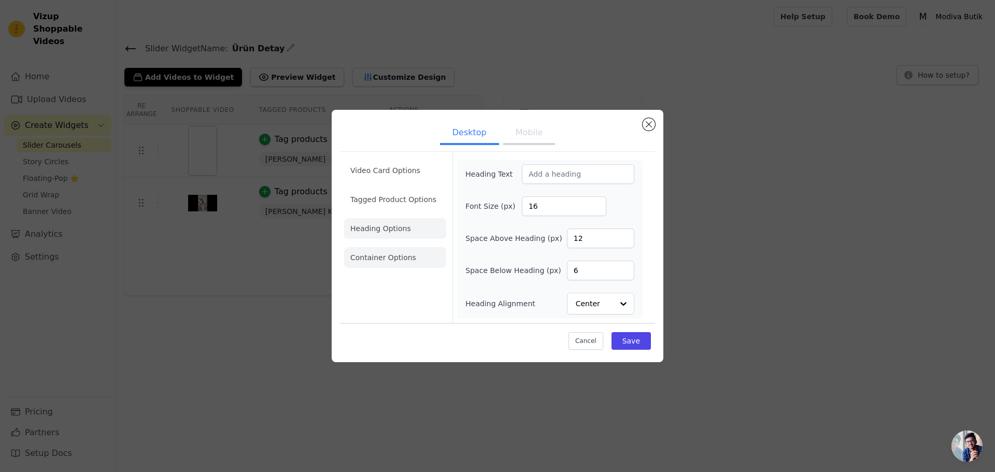
click at [396, 263] on li "Container Options" at bounding box center [395, 257] width 102 height 21
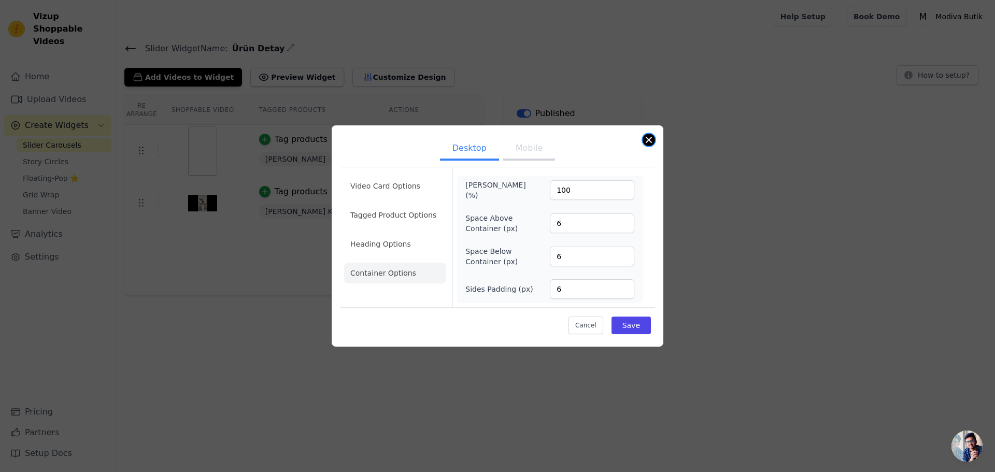
click at [649, 140] on button "Close modal" at bounding box center [648, 140] width 12 height 12
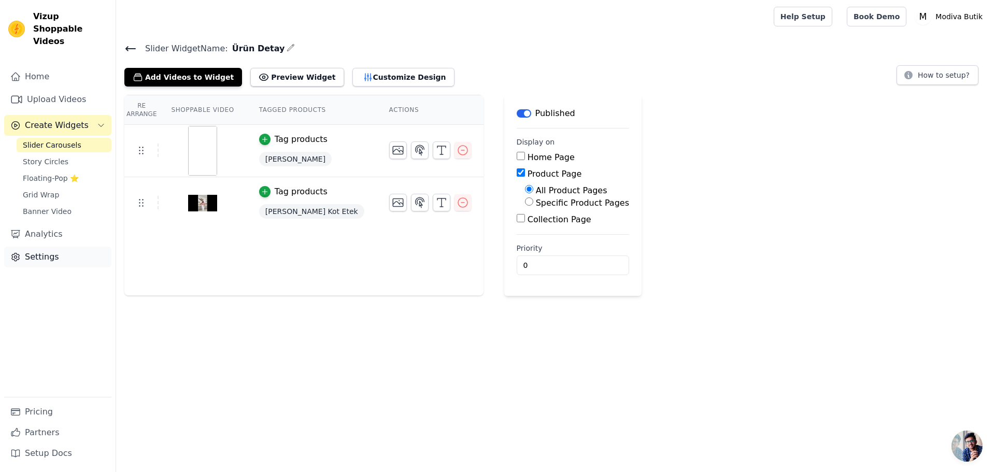
click at [50, 247] on link "Settings" at bounding box center [57, 257] width 107 height 21
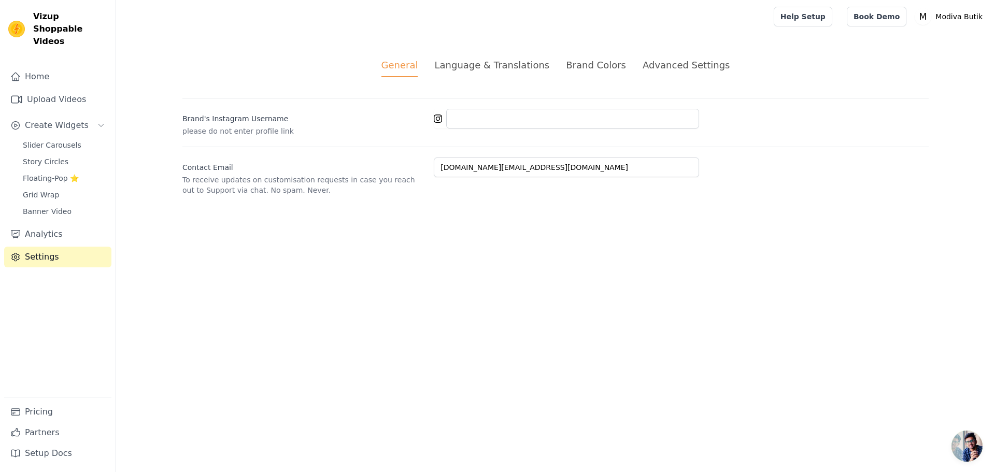
click at [520, 70] on div "Language & Translations" at bounding box center [491, 65] width 115 height 14
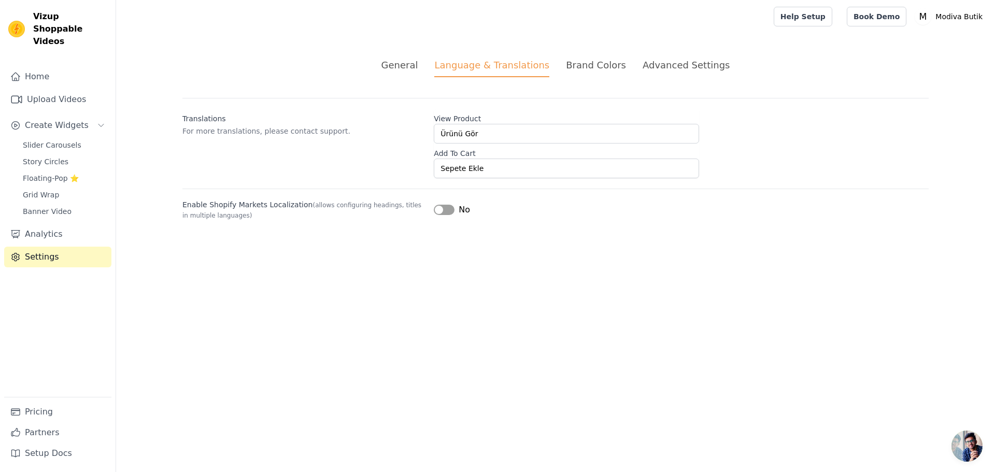
click at [418, 67] on div "General" at bounding box center [399, 65] width 37 height 14
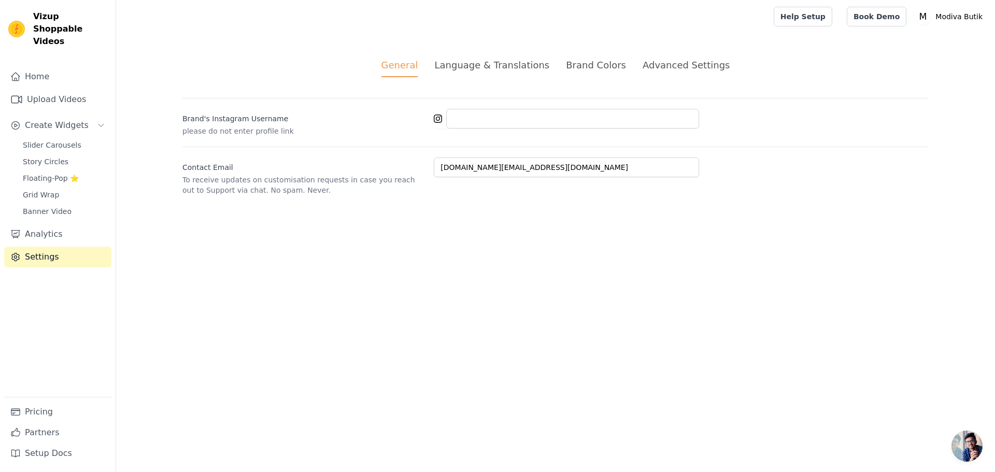
click at [635, 62] on ul "General Language & Translations Brand Colors Advanced Settings" at bounding box center [555, 67] width 746 height 19
click at [597, 71] on div "Brand Colors" at bounding box center [596, 65] width 60 height 14
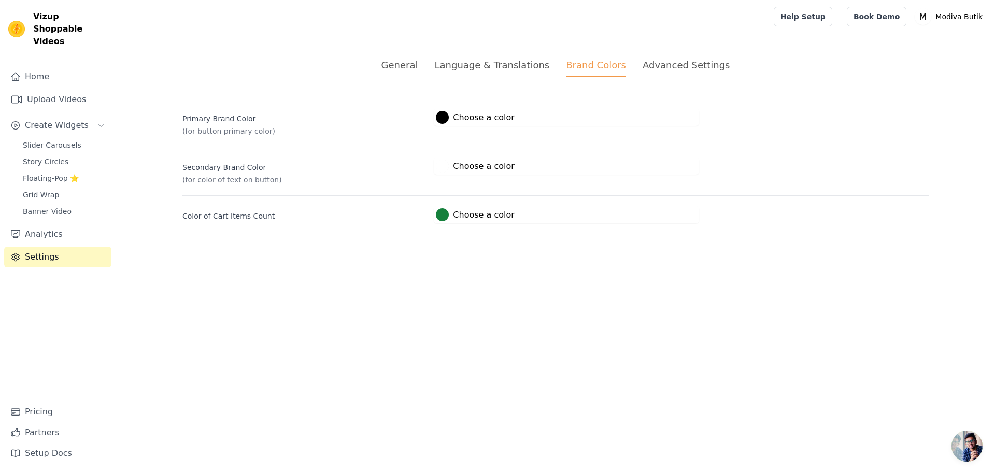
click at [671, 64] on div "Advanced Settings" at bounding box center [685, 65] width 87 height 14
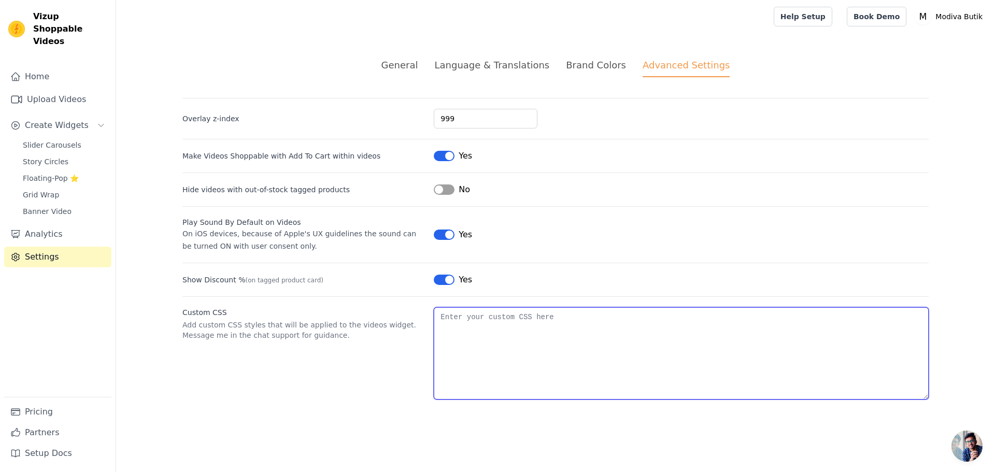
click at [481, 348] on textarea "Custom CSS" at bounding box center [681, 353] width 495 height 92
paste textarea "body > div:nth-child(19) > div > div > div.sg-vc-lightbox.vizup-flex.vizup-flex…"
type textarea "body > div:nth-child(19) > div > div > div.sg-vc-lightbox.vizup-flex.vizup-flex…"
paste textarea "vizup-ml-2 vizup-text-green-600"
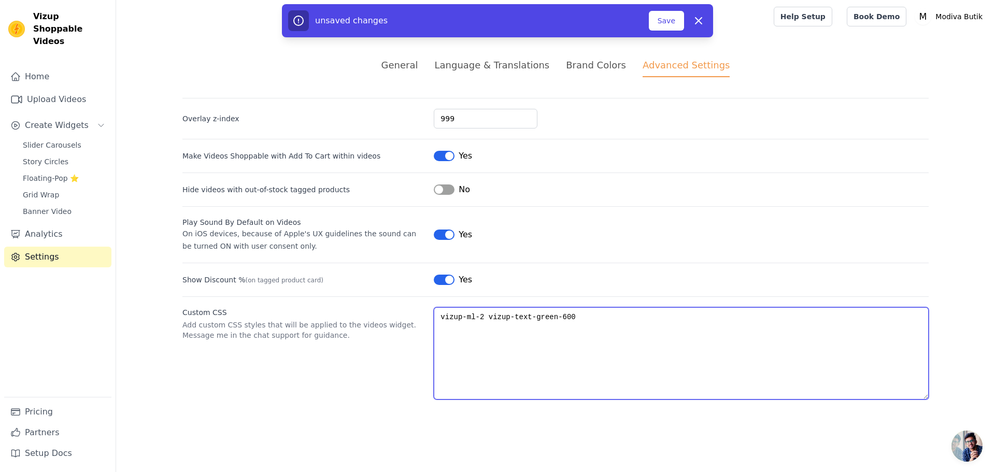
click at [441, 318] on textarea "vizup-ml-2 vizup-text-green-600" at bounding box center [681, 353] width 495 height 92
click at [486, 317] on textarea ".vizup-ml-2 vizup-text-green-600" at bounding box center [681, 353] width 495 height 92
click at [584, 314] on textarea ".vizup-ml-2.vizup-text-green-600" at bounding box center [681, 353] width 495 height 92
type textarea ".vizup-ml-2.vizup-text-green-600:after{ content:"None"; }"
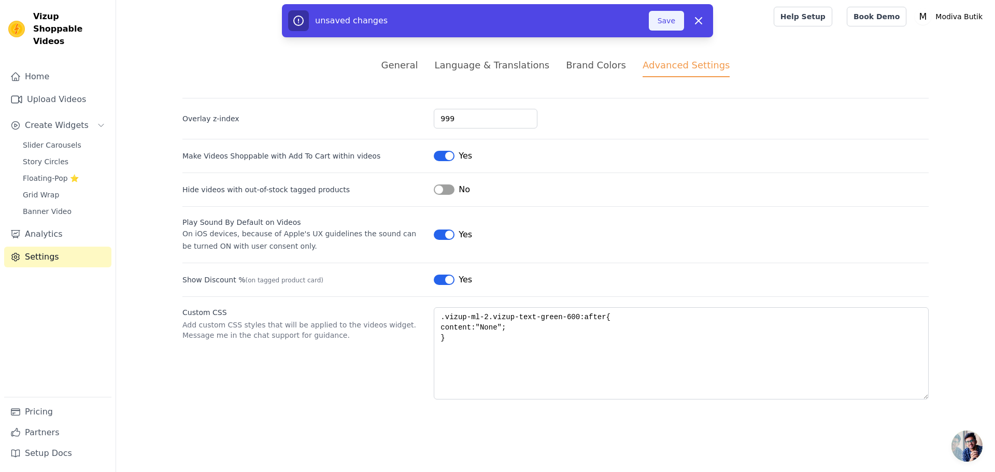
click at [671, 23] on button "Save" at bounding box center [666, 21] width 35 height 20
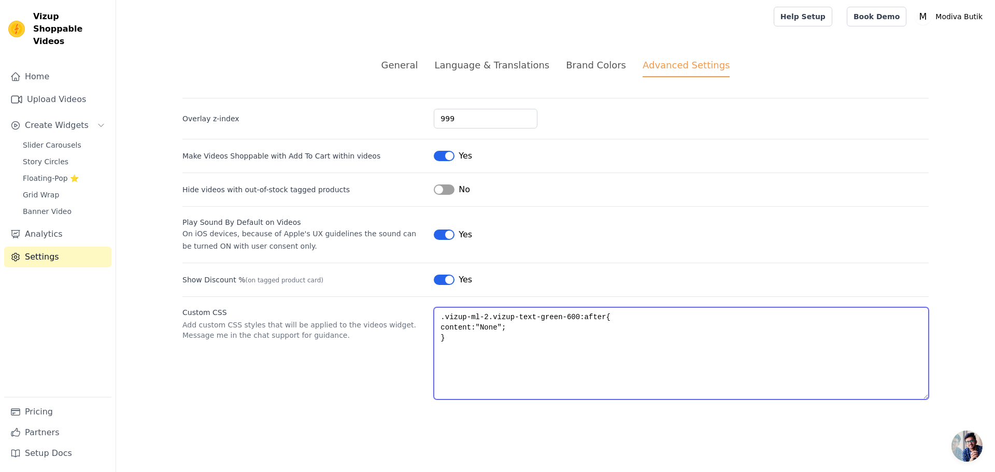
click at [586, 316] on textarea ".vizup-ml-2.vizup-text-green-600:after{ content:"None"; }" at bounding box center [681, 353] width 495 height 92
click at [489, 339] on textarea ".vizup-ml-2.vizup-text-green-600:after{ content:"None"; }" at bounding box center [681, 353] width 495 height 92
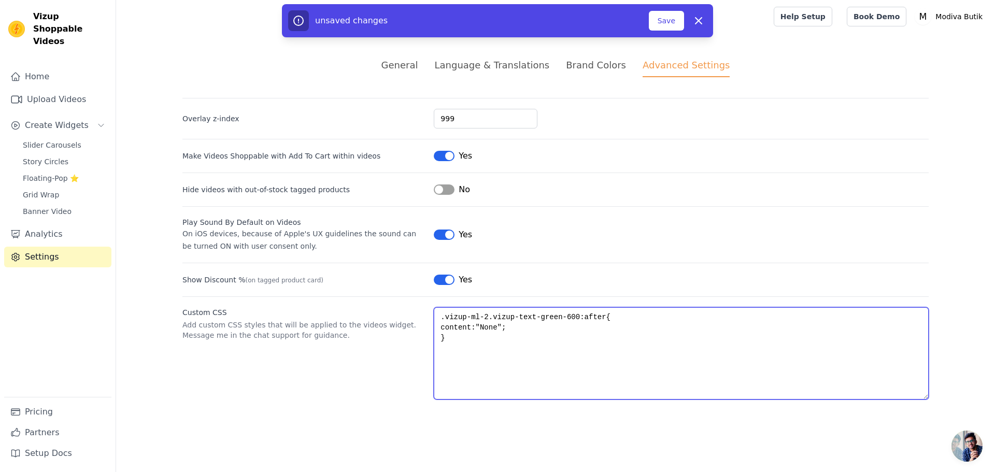
paste textarea "vizup-flex vizup-items-center vizup-text-xs"
click at [440, 348] on textarea ".vizup-ml-2.vizup-text-green-600:after{ content:"None"; } vizup-flex vizup-item…" at bounding box center [681, 353] width 495 height 92
click at [624, 348] on textarea ".vizup-ml-2.vizup-text-green-600:after{ content:"None"; } .vizup-flex vizup-ite…" at bounding box center [681, 353] width 495 height 92
drag, startPoint x: 634, startPoint y: 348, endPoint x: 439, endPoint y: 345, distance: 194.8
click at [439, 345] on textarea ".vizup-ml-2.vizup-text-green-600:after{ content:"None"; } .vizup-flex vizup-ite…" at bounding box center [681, 353] width 495 height 92
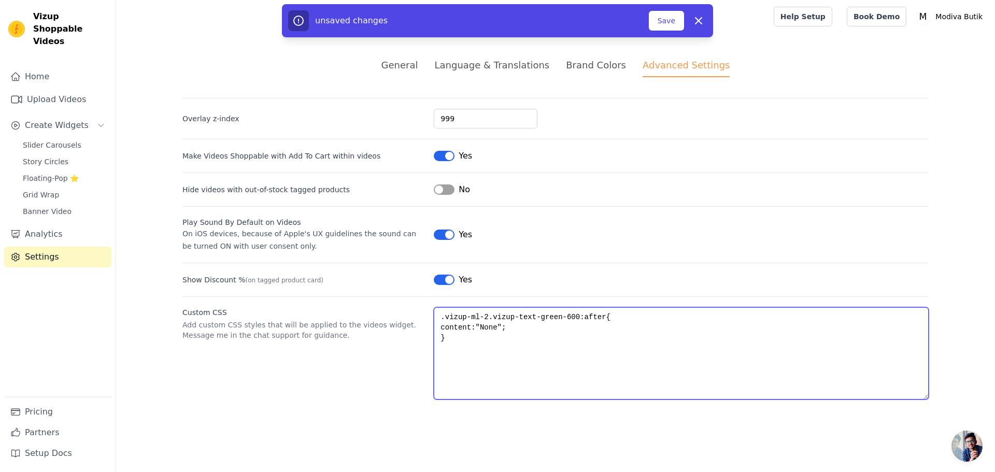
click at [580, 317] on textarea ".vizup-ml-2.vizup-text-green-600:after{ content:"None"; }" at bounding box center [681, 353] width 495 height 92
click at [461, 326] on textarea ".vizup-ml-2.vizup-text-green-600{ content:"None"; }" at bounding box center [681, 353] width 495 height 92
type textarea ".vizup-ml-2.vizup-text-green-600{ display:none; }"
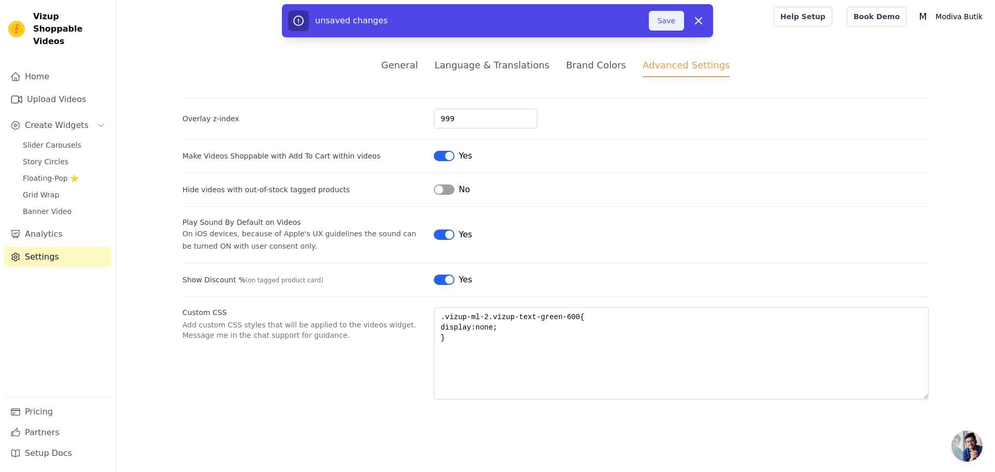
click at [659, 24] on button "Save" at bounding box center [666, 21] width 35 height 20
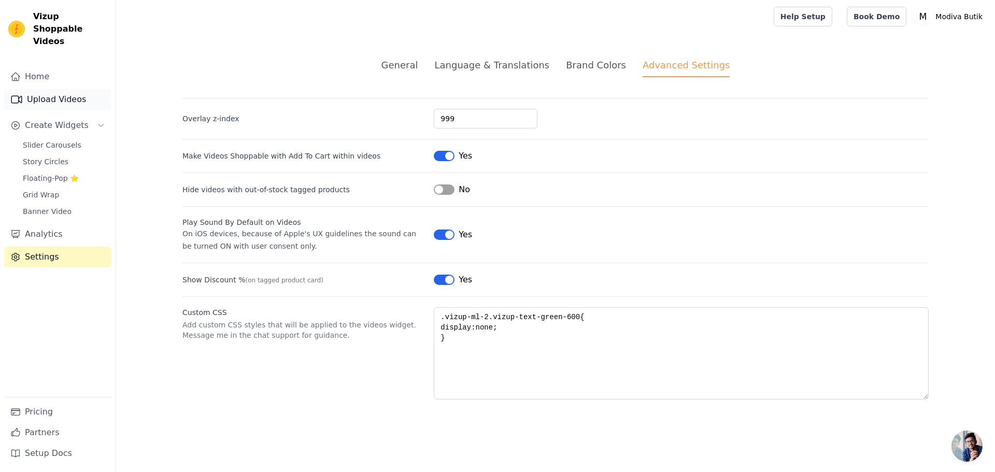
click at [61, 89] on link "Upload Videos" at bounding box center [57, 99] width 107 height 21
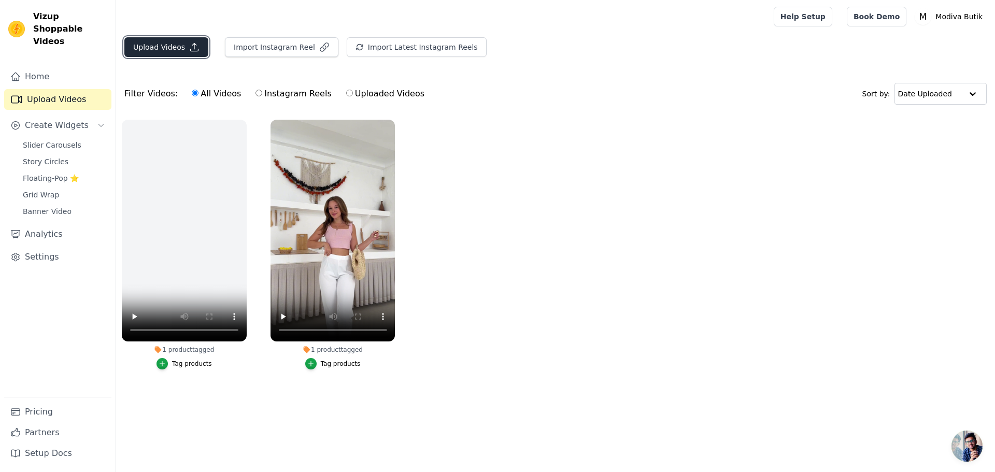
click at [189, 49] on icon "button" at bounding box center [194, 47] width 10 height 10
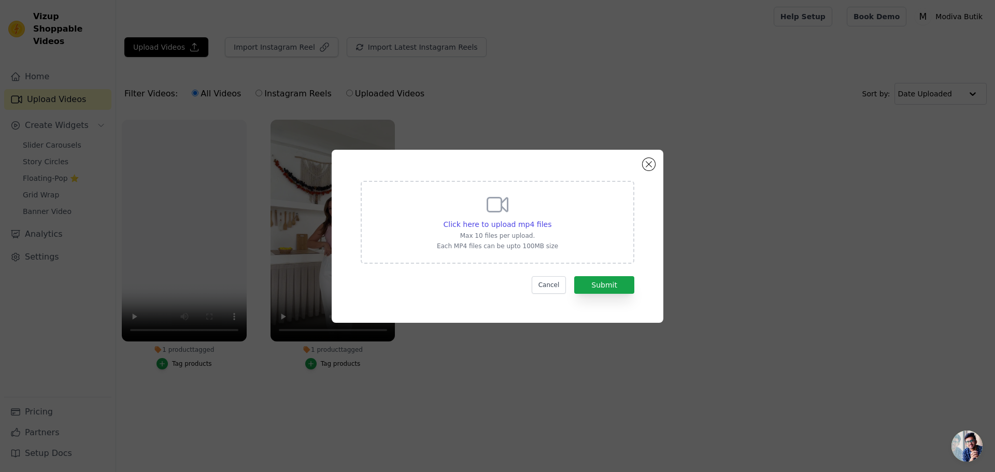
click at [492, 233] on p "Max 10 files per upload." at bounding box center [497, 236] width 121 height 8
click at [551, 219] on input "Click here to upload mp4 files Max 10 files per upload. Each MP4 files can be u…" at bounding box center [551, 219] width 1 height 1
type input "C:\fakepath\İsimsiz video ‐ Clipchamp ile yapıldı (1).mp4"
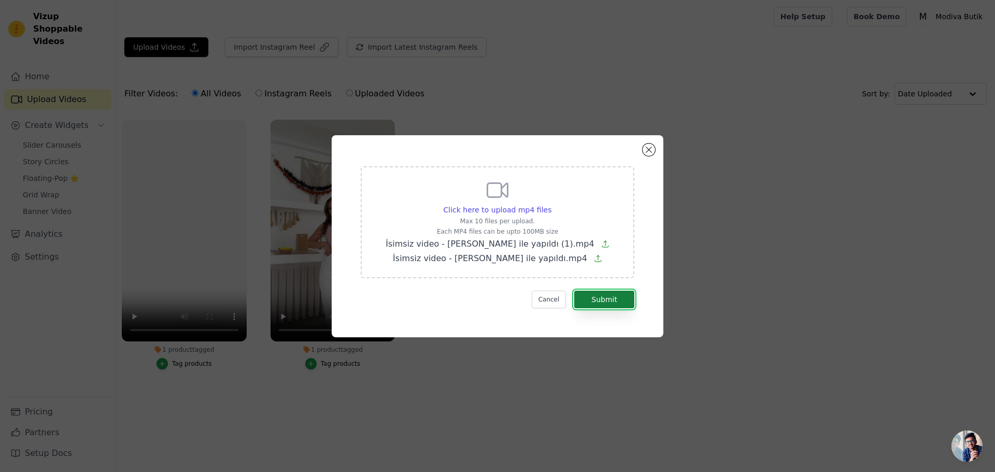
click at [607, 301] on button "Submit" at bounding box center [604, 300] width 60 height 18
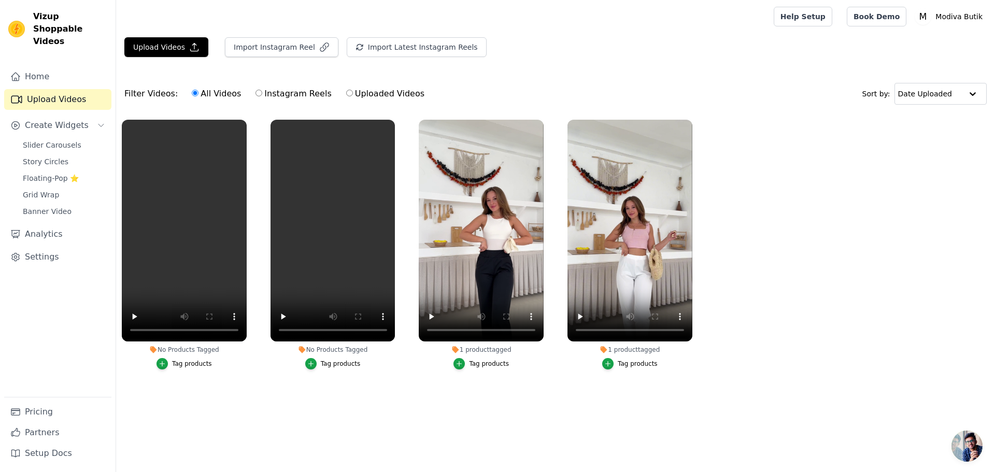
click at [413, 418] on main "Upload Videos Import Instagram Reel Import Latest Instagram Reels Import Latest…" at bounding box center [555, 226] width 879 height 387
click at [174, 365] on div "Tag products" at bounding box center [192, 364] width 40 height 8
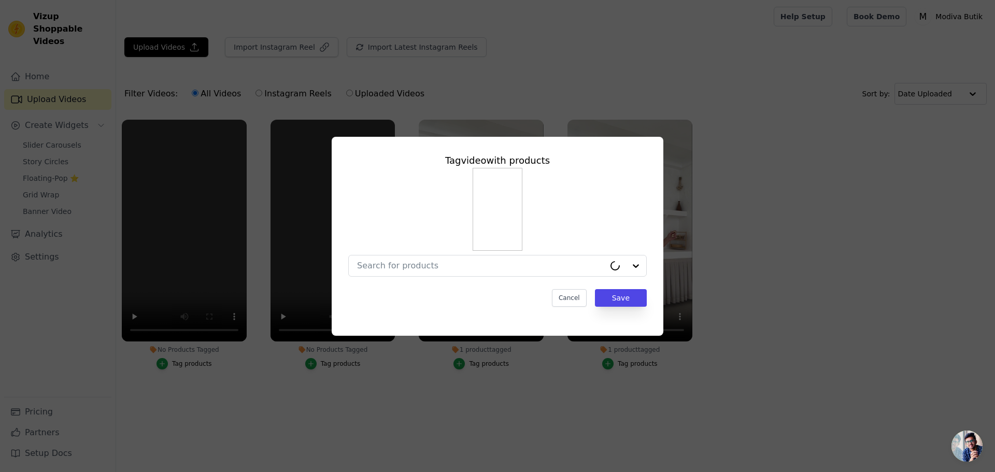
click at [414, 253] on div at bounding box center [497, 222] width 298 height 109
click at [419, 263] on input "No Products Tagged Tag video with products Option undefined, selected. Select i…" at bounding box center [481, 266] width 248 height 10
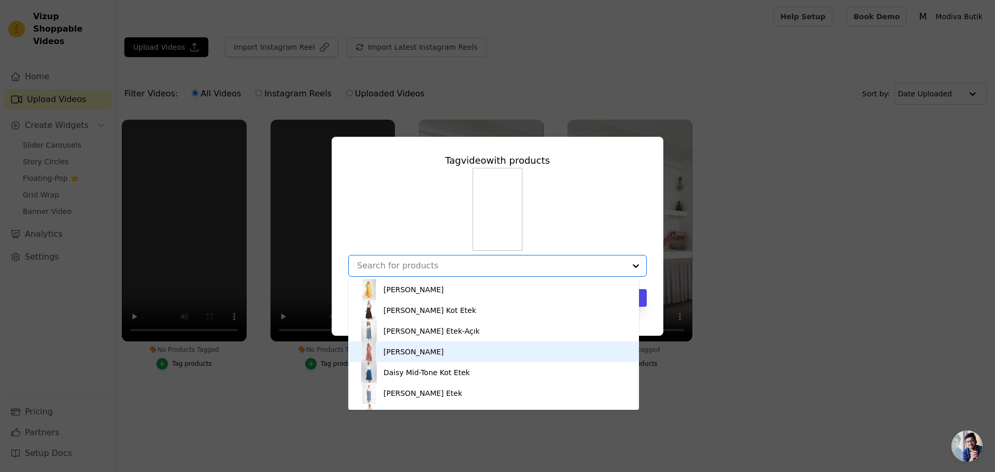
click at [442, 342] on div "Gloria Rose Elbise" at bounding box center [493, 351] width 270 height 21
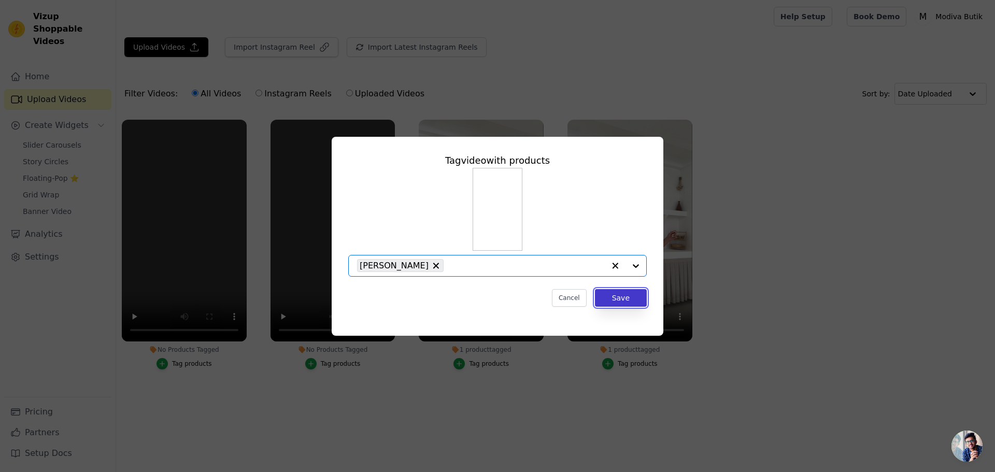
click at [613, 300] on button "Save" at bounding box center [621, 298] width 52 height 18
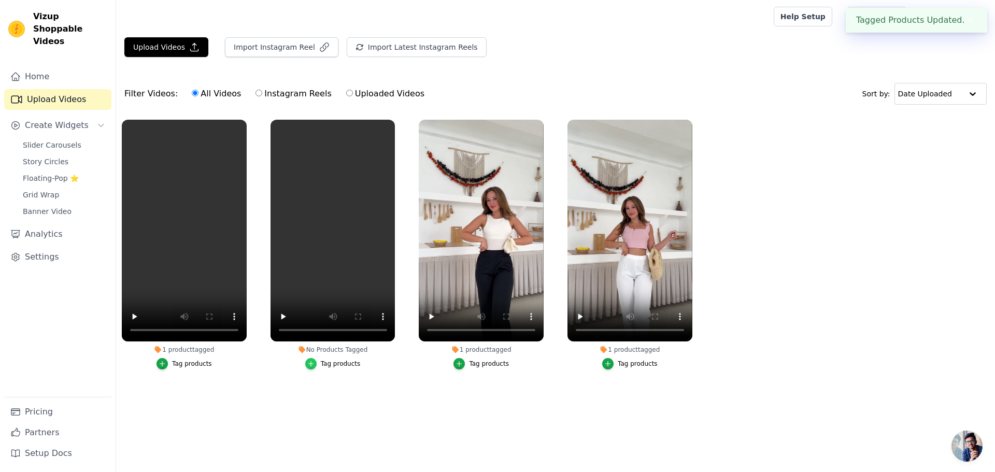
click at [314, 363] on icon "button" at bounding box center [310, 363] width 7 height 7
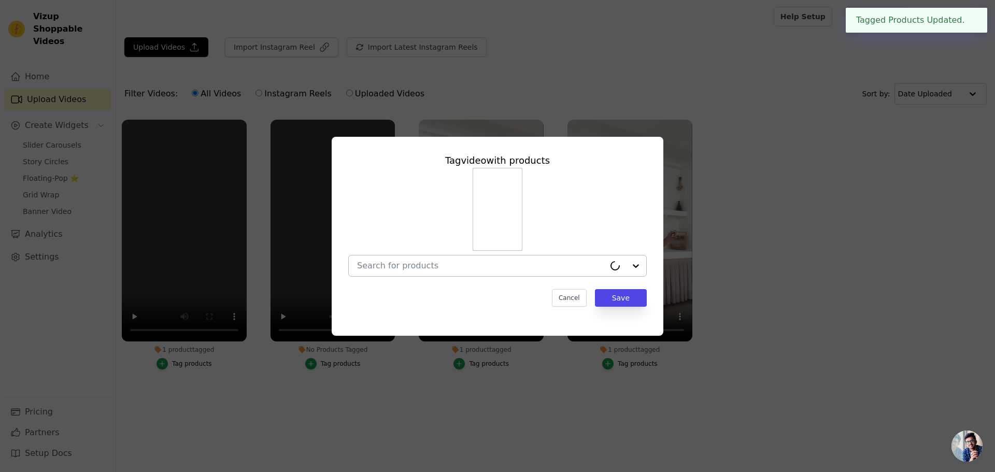
click at [480, 273] on div at bounding box center [481, 265] width 248 height 21
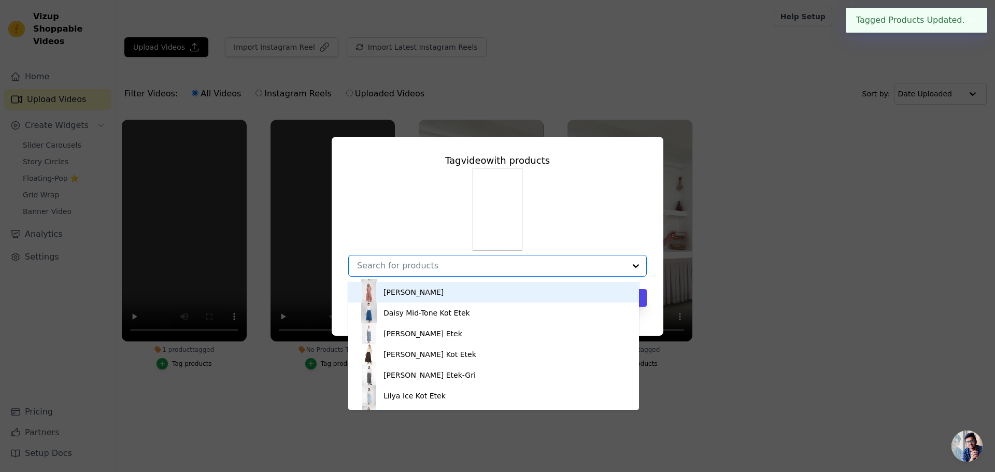
scroll to position [77, 0]
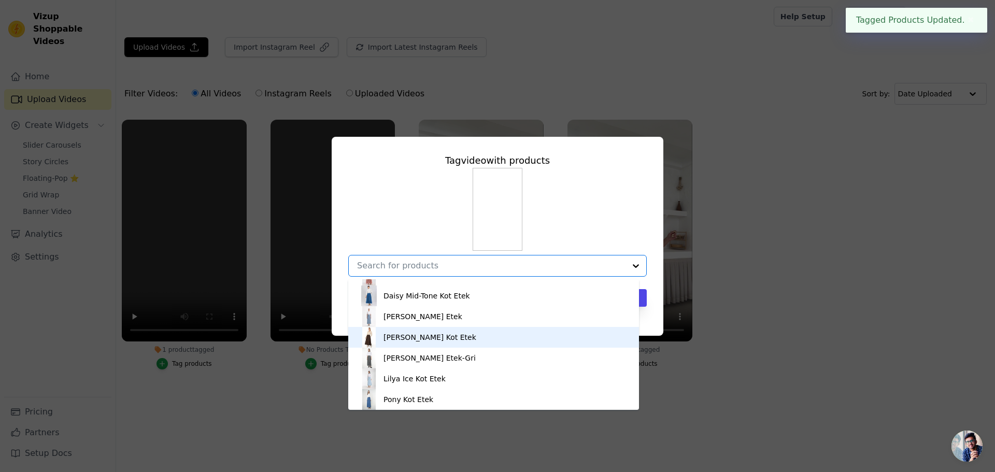
click at [460, 346] on div "Daisy Kahve Kot Etek" at bounding box center [493, 337] width 270 height 21
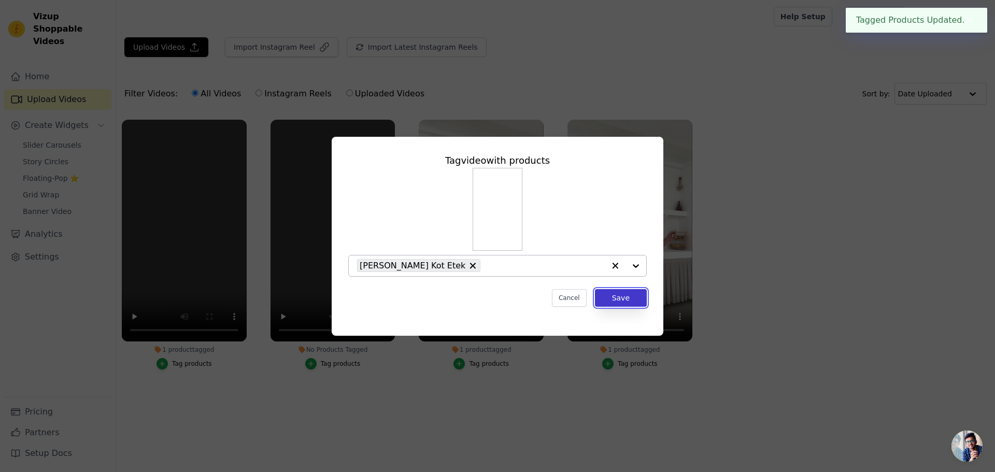
click at [631, 296] on button "Save" at bounding box center [621, 298] width 52 height 18
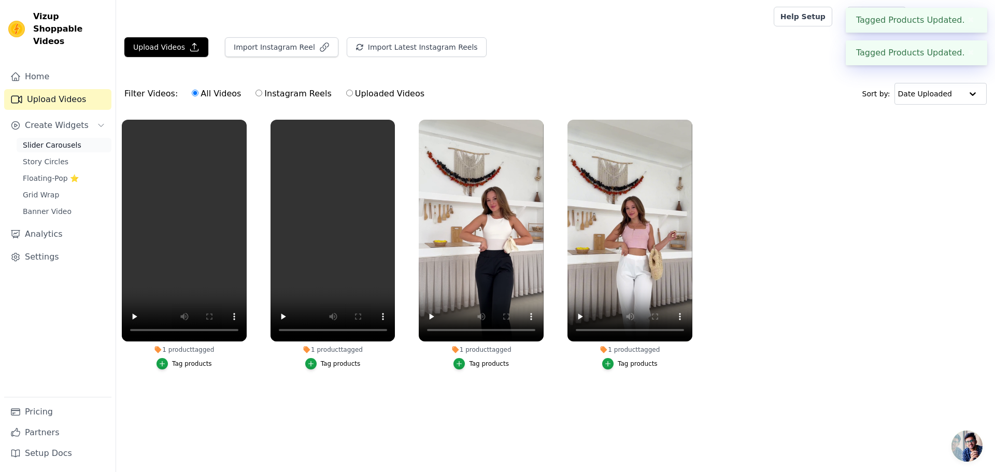
click at [51, 140] on span "Slider Carousels" at bounding box center [52, 145] width 59 height 10
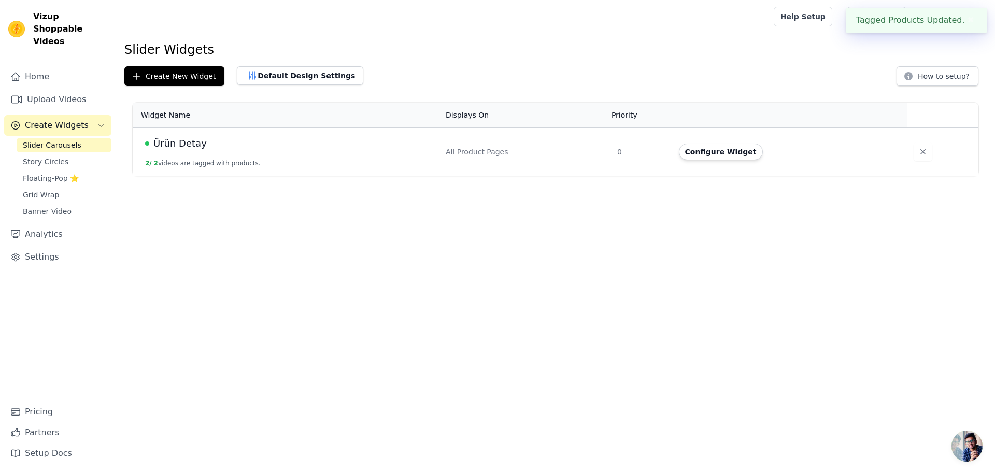
click at [224, 140] on div "Ürün Detay" at bounding box center [289, 143] width 288 height 15
click at [709, 151] on button "Configure Widget" at bounding box center [721, 151] width 84 height 17
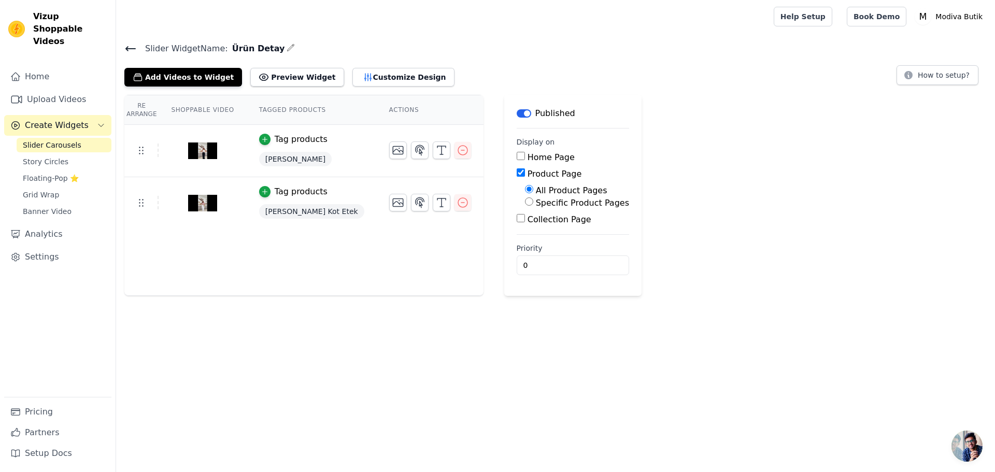
click at [279, 240] on div "Re Arrange Shoppable Video Tagged Products Actions Tag products Gloria Lemon El…" at bounding box center [303, 195] width 359 height 201
click at [179, 72] on button "Add Videos to Widget" at bounding box center [183, 77] width 118 height 19
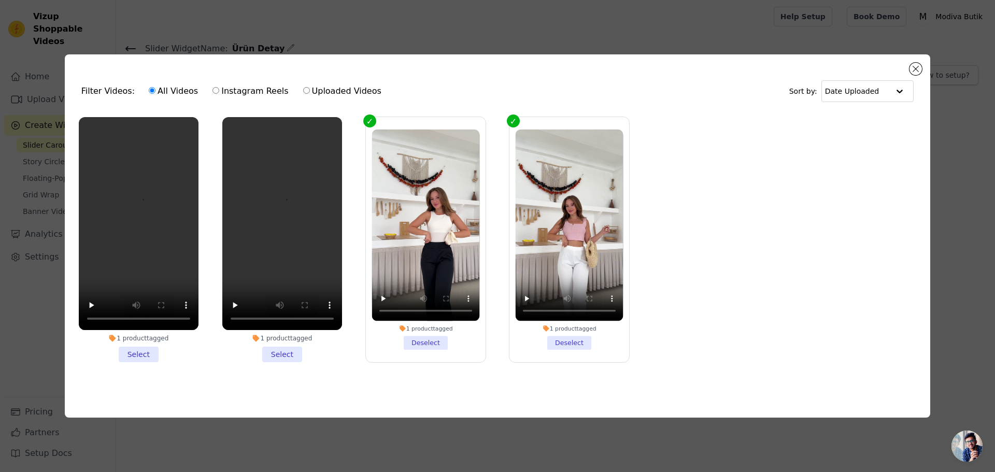
click at [145, 351] on li "1 product tagged Select" at bounding box center [139, 239] width 120 height 245
click at [0, 0] on input "1 product tagged Select" at bounding box center [0, 0] width 0 height 0
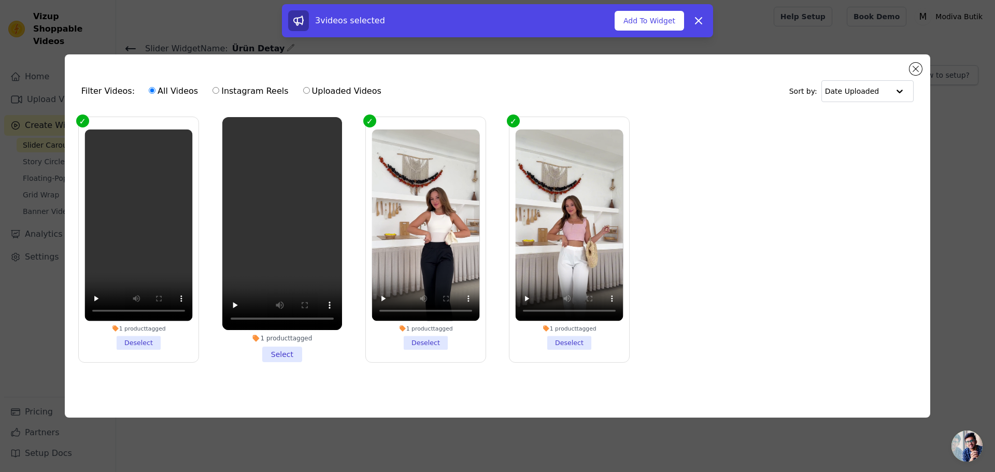
click at [284, 349] on li "1 product tagged Select" at bounding box center [282, 239] width 120 height 245
click at [0, 0] on input "1 product tagged Select" at bounding box center [0, 0] width 0 height 0
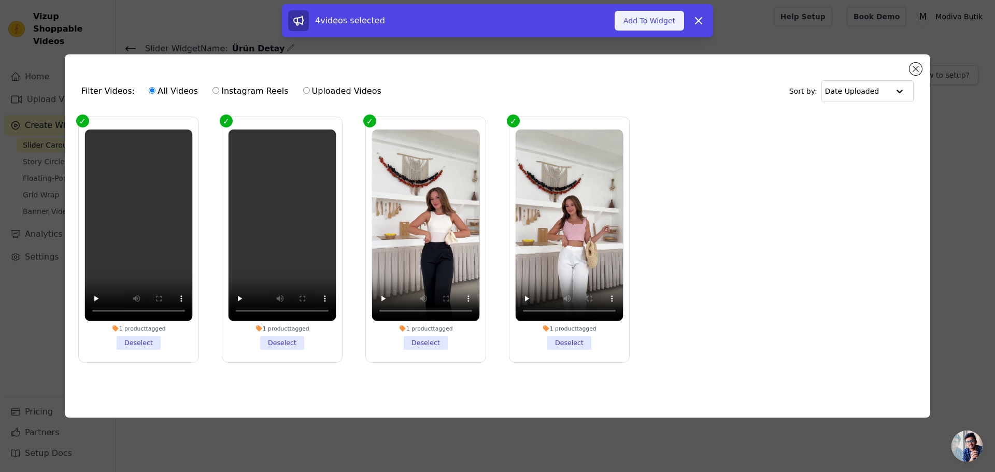
click at [651, 19] on button "Add To Widget" at bounding box center [648, 21] width 69 height 20
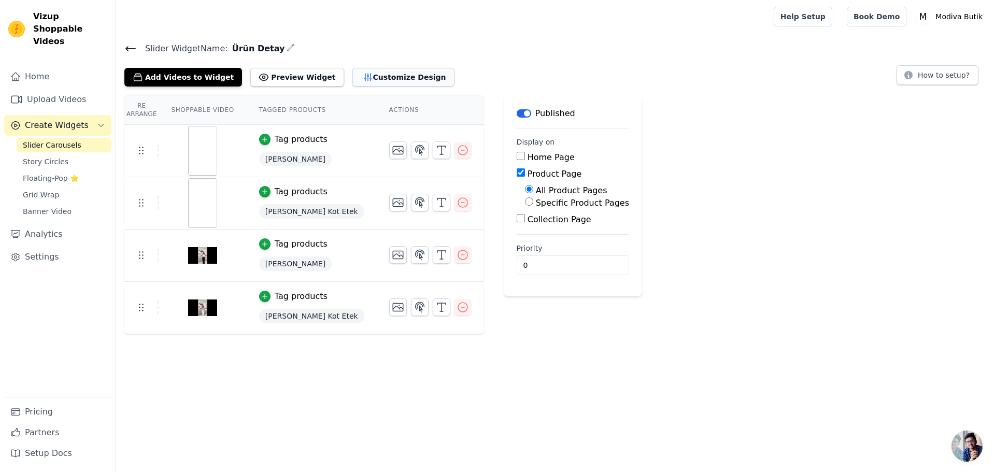
click at [360, 76] on button "Customize Design" at bounding box center [403, 77] width 102 height 19
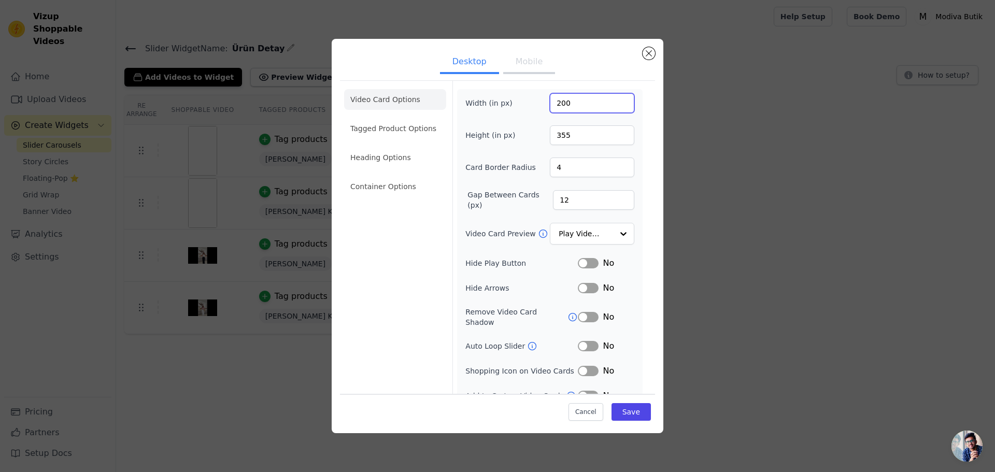
drag, startPoint x: 575, startPoint y: 108, endPoint x: 523, endPoint y: 102, distance: 52.1
click at [523, 102] on div "Width (in px) 200" at bounding box center [549, 103] width 169 height 20
type input "250"
drag, startPoint x: 568, startPoint y: 138, endPoint x: 509, endPoint y: 132, distance: 59.4
click at [515, 133] on div "Height (in px) 355" at bounding box center [549, 135] width 169 height 20
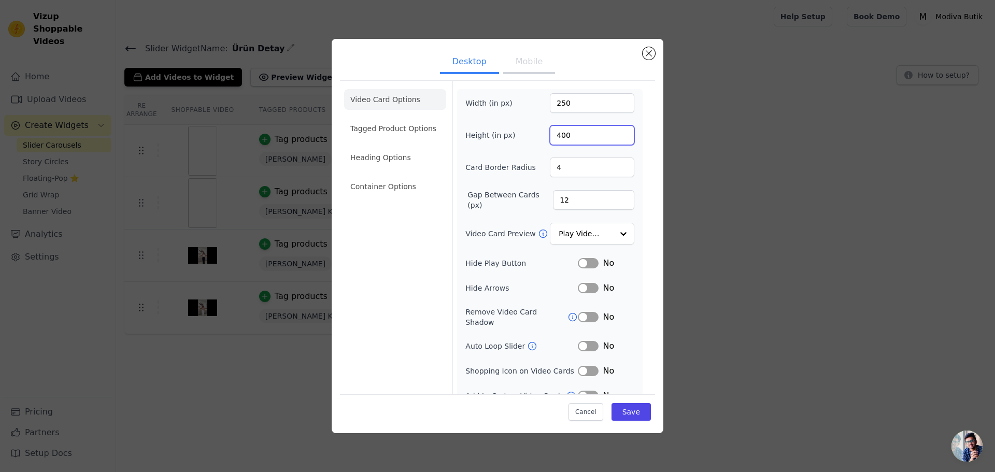
type input "400"
click at [419, 269] on div "Video Card Options Tagged Product Options Heading Options Container Options" at bounding box center [395, 245] width 102 height 329
click at [625, 412] on button "Save" at bounding box center [630, 412] width 39 height 18
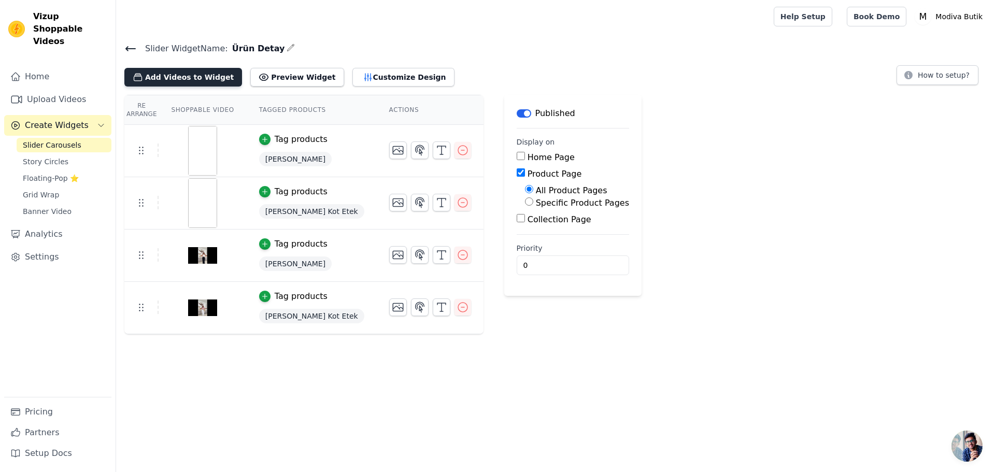
click at [199, 77] on button "Add Videos to Widget" at bounding box center [183, 77] width 118 height 19
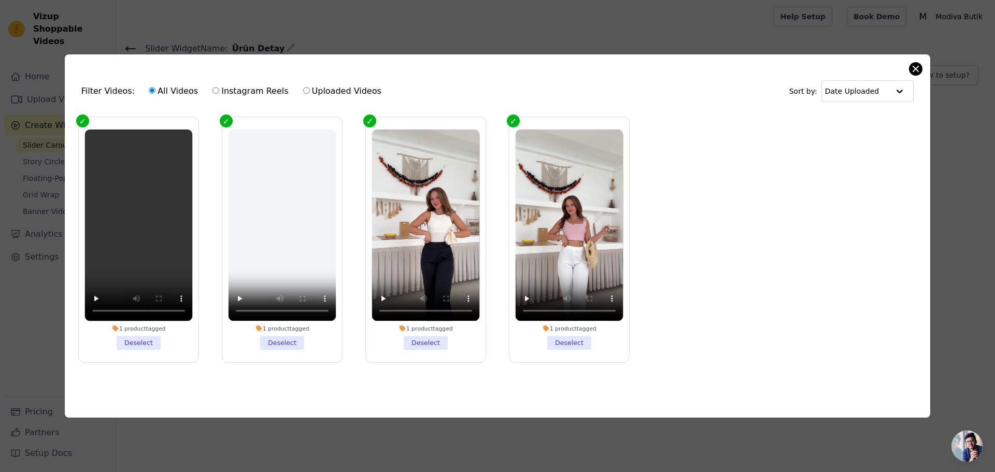
click at [921, 68] on div "Filter Videos: All Videos Instagram Reels Uploaded Videos Sort by: Date Uploade…" at bounding box center [497, 235] width 865 height 363
click at [914, 63] on button "Close modal" at bounding box center [915, 69] width 12 height 12
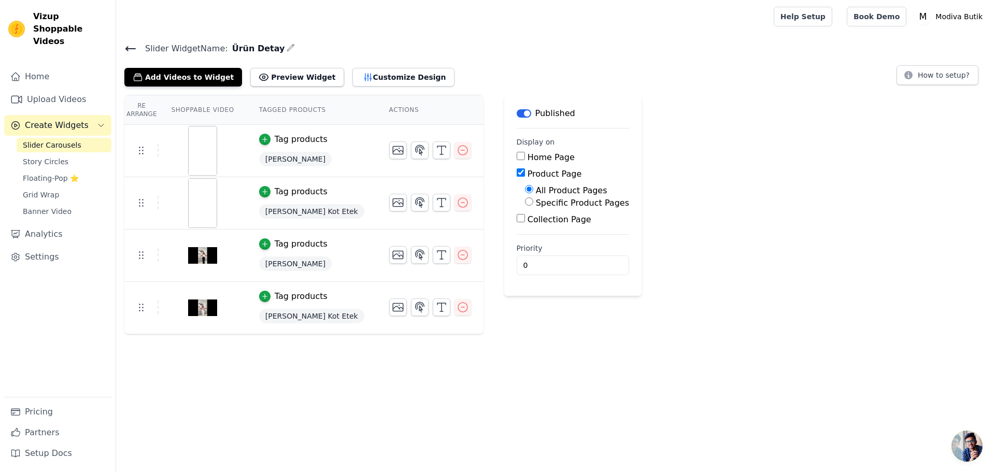
click at [376, 57] on div "Slider Widget Name: Ürün Detay Add Videos to Widget Preview Widget Customize De…" at bounding box center [555, 63] width 879 height 45
click at [377, 76] on button "Customize Design" at bounding box center [403, 77] width 102 height 19
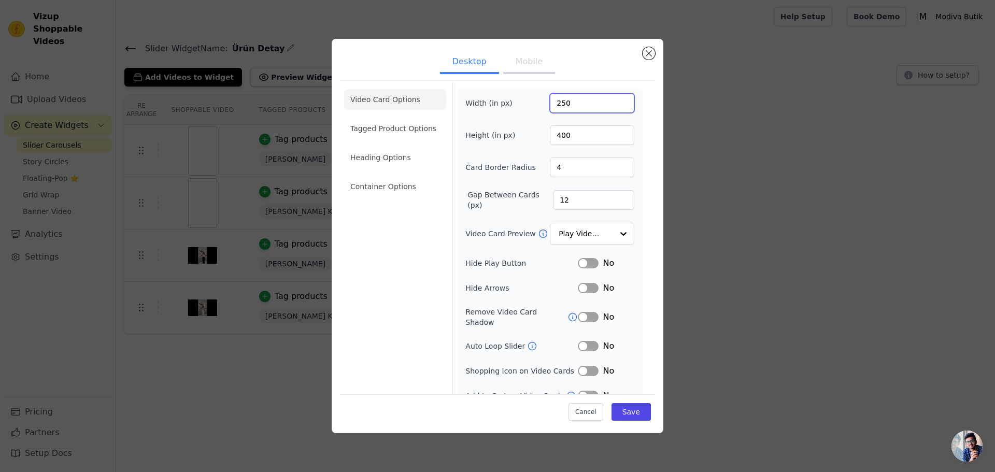
click at [555, 102] on input "250" at bounding box center [592, 103] width 84 height 20
type input "200"
drag, startPoint x: 569, startPoint y: 133, endPoint x: 544, endPoint y: 136, distance: 25.6
click at [544, 136] on div "Height (in px) 400" at bounding box center [549, 135] width 169 height 20
type input "355"
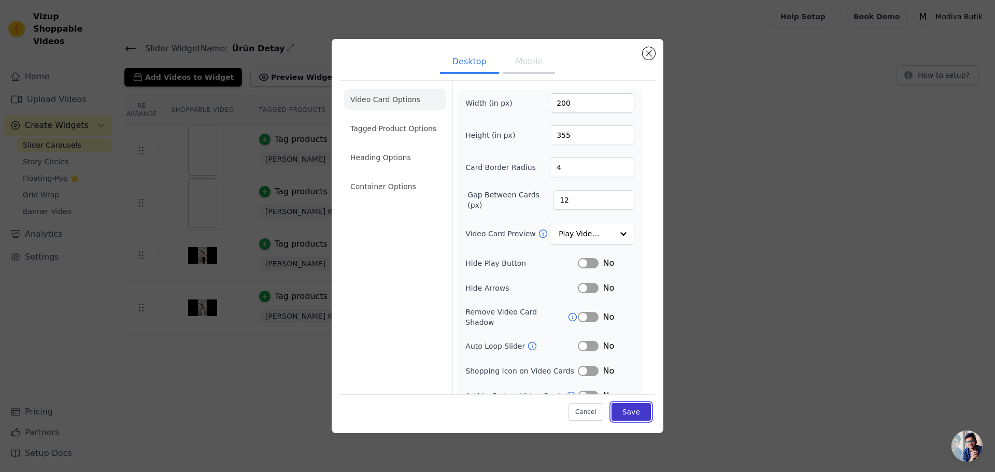
click at [630, 407] on button "Save" at bounding box center [630, 412] width 39 height 18
click at [381, 147] on ul "Video Card Options Tagged Product Options Heading Options Container Options" at bounding box center [395, 143] width 102 height 116
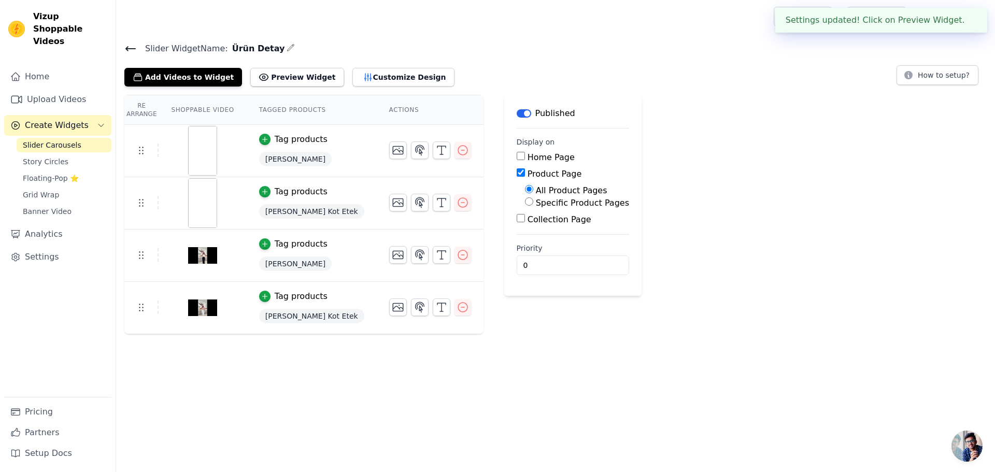
click at [384, 135] on div "Slider Widget Name: Ürün Detay Add Videos to Widget Preview Widget Desktop Mobi…" at bounding box center [555, 187] width 879 height 293
click at [368, 83] on button "Customize Design" at bounding box center [403, 77] width 102 height 19
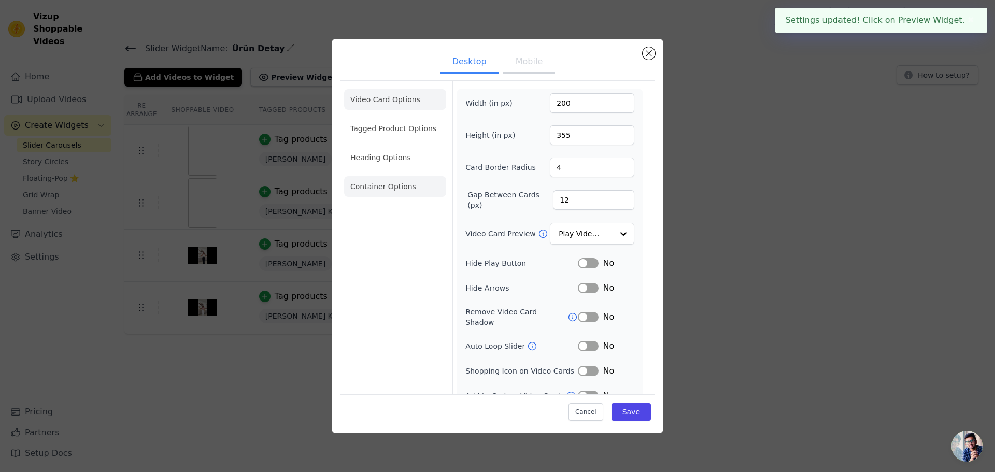
click at [395, 179] on li "Container Options" at bounding box center [395, 186] width 102 height 21
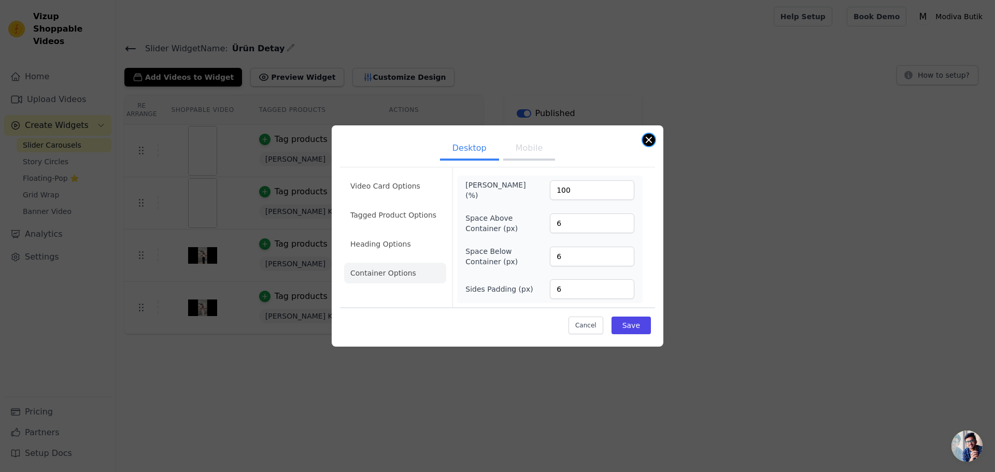
click at [644, 138] on button "Close modal" at bounding box center [648, 140] width 12 height 12
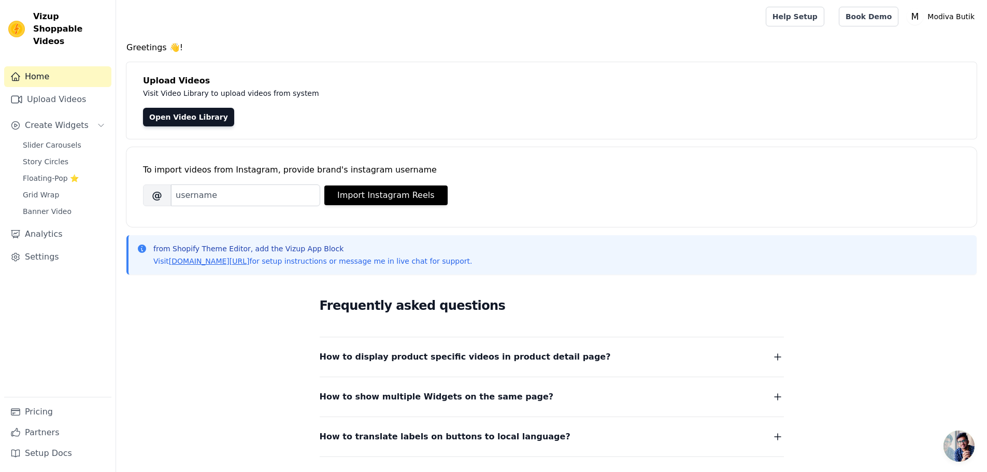
click at [233, 318] on div "Frequently asked questions How to display product specific videos in product de…" at bounding box center [551, 389] width 663 height 213
click at [53, 225] on link "Analytics" at bounding box center [57, 234] width 107 height 21
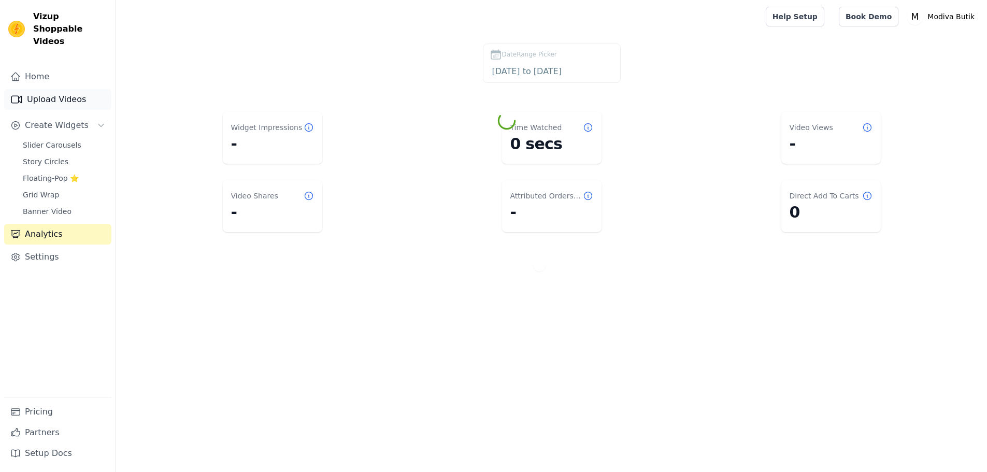
click at [67, 92] on link "Upload Videos" at bounding box center [57, 99] width 107 height 21
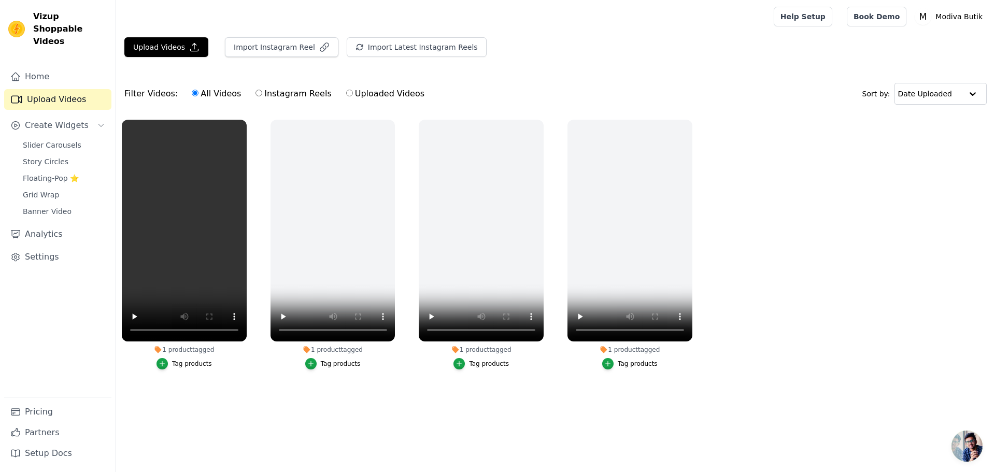
click at [53, 21] on span "Vizup Shoppable Videos" at bounding box center [70, 28] width 74 height 37
click at [14, 21] on img at bounding box center [16, 29] width 17 height 17
